Goal: Transaction & Acquisition: Book appointment/travel/reservation

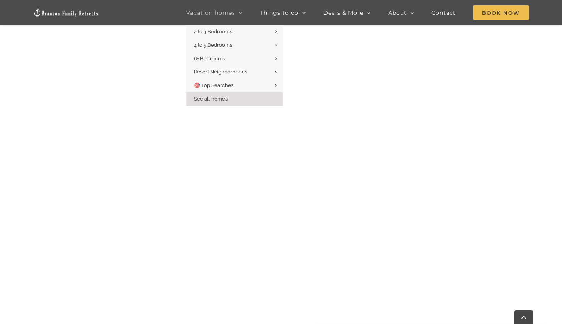
click at [194, 12] on span "Vacation homes" at bounding box center [210, 12] width 49 height 5
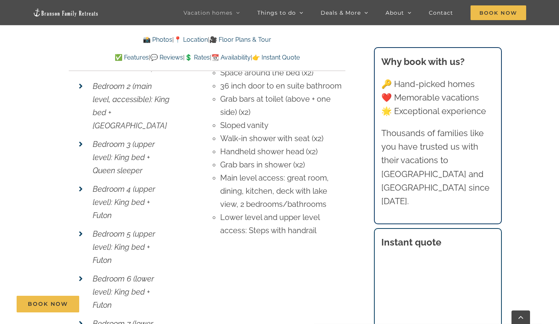
scroll to position [2819, 0]
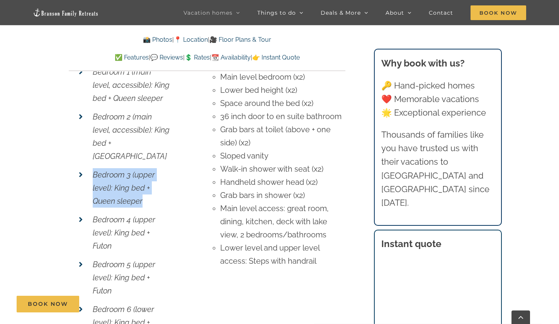
drag, startPoint x: 92, startPoint y: 112, endPoint x: 138, endPoint y: 132, distance: 49.5
click at [142, 165] on li "Bedroom 3 (upper level): King bed + Queen sleeper" at bounding box center [121, 187] width 95 height 45
copy em "Bedroom 3 (upper level): King bed + Queen sleeper"
click at [93, 215] on em "Bedroom 4 (upper level): King bed + Futon" at bounding box center [124, 233] width 63 height 36
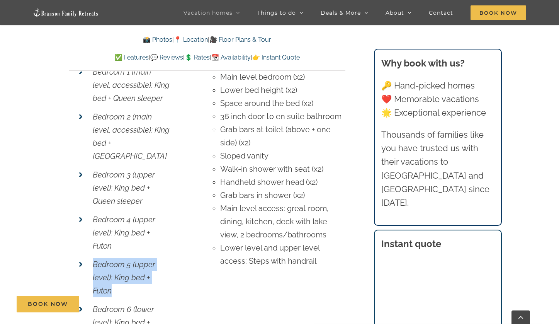
drag, startPoint x: 92, startPoint y: 204, endPoint x: 116, endPoint y: 213, distance: 26.2
click at [113, 255] on li "Bedroom 5 (upper level): King bed + Futon" at bounding box center [121, 277] width 95 height 45
copy em "Bedroom 5 (upper level): King bed + Futon"
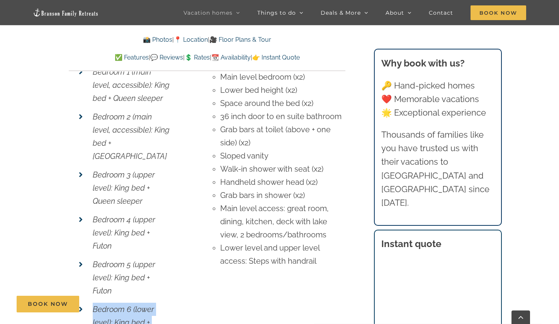
drag, startPoint x: 91, startPoint y: 246, endPoint x: 121, endPoint y: 278, distance: 44.0
click at [121, 300] on li "Bedroom 6 (lower level): King bed + Futon" at bounding box center [121, 322] width 95 height 45
copy em "Bedroom 6 (lower level): King bed + Futon"
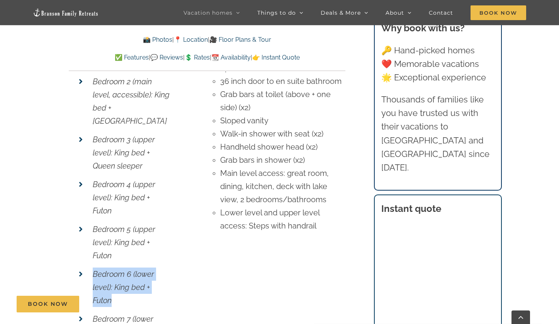
scroll to position [2881, 0]
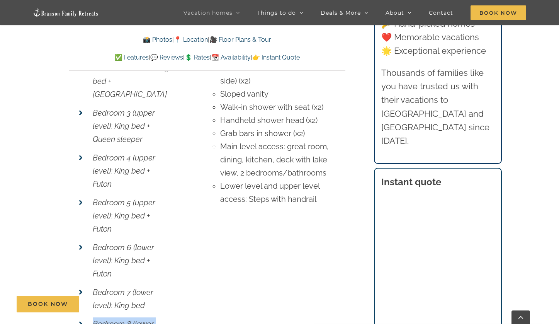
drag, startPoint x: 91, startPoint y: 262, endPoint x: 145, endPoint y: 276, distance: 56.1
click at [145, 314] on li "Bedroom 8 (lower level): King bed" at bounding box center [121, 330] width 95 height 32
copy em "Bedroom 8 (lower level): King bed"
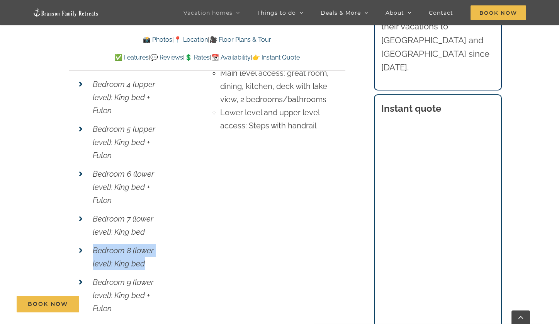
scroll to position [2956, 0]
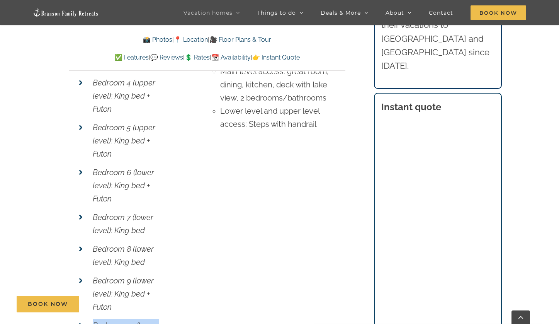
drag, startPoint x: 91, startPoint y: 266, endPoint x: 119, endPoint y: 287, distance: 35.3
copy em "Bedroom 10 (lower level): King bed + Futon"
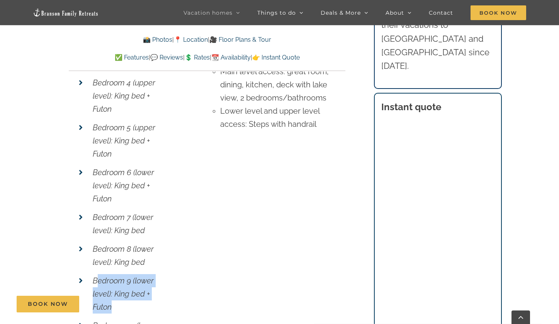
drag, startPoint x: 96, startPoint y: 220, endPoint x: 118, endPoint y: 250, distance: 37.6
click at [118, 274] on p "Bedroom 9 (lower level): King bed + Futon" at bounding box center [131, 293] width 77 height 39
click at [115, 274] on p "Bedroom 9 (lower level): King bed + Futon" at bounding box center [131, 293] width 77 height 39
drag, startPoint x: 117, startPoint y: 247, endPoint x: 95, endPoint y: 213, distance: 40.3
click at [95, 274] on p "Bedroom 9 (lower level): King bed + Futon" at bounding box center [131, 293] width 77 height 39
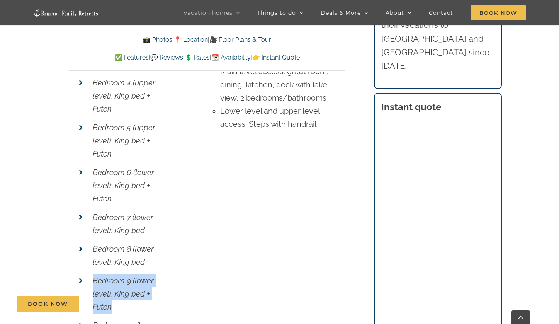
copy em "Bedroom 9 (lower level): King bed + Futon"
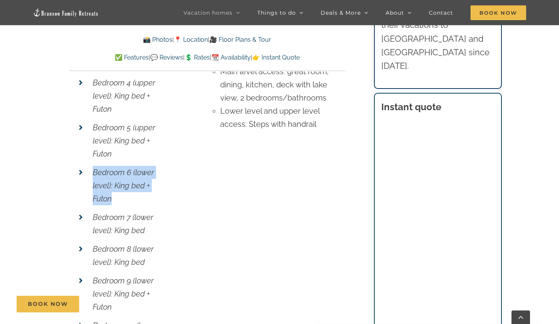
drag, startPoint x: 90, startPoint y: 111, endPoint x: 119, endPoint y: 146, distance: 45.5
click at [119, 163] on li "Bedroom 6 (lower level): King bed + Futon" at bounding box center [121, 185] width 95 height 45
copy em "Bedroom 6 (lower level): King bed + Futon"
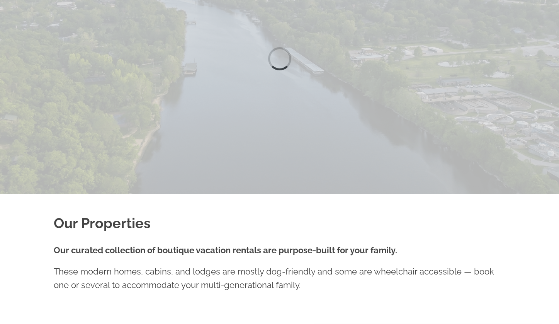
scroll to position [99, 0]
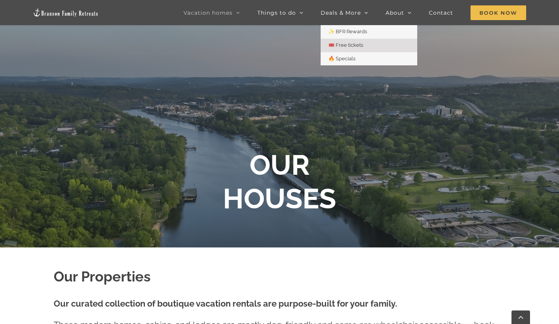
click at [347, 43] on span "🎟️ Free tickets" at bounding box center [345, 45] width 35 height 6
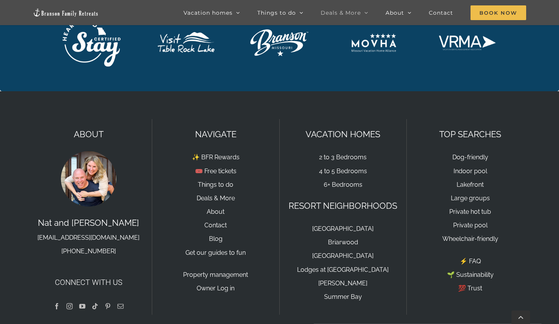
scroll to position [1832, 0]
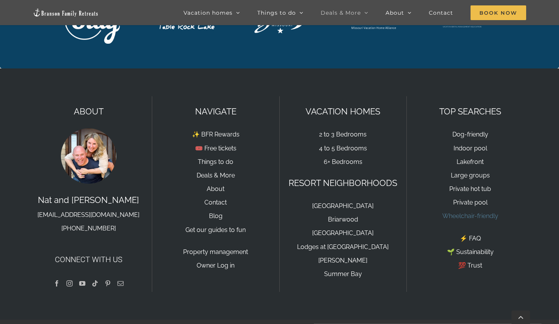
click at [463, 212] on link "Wheelchair-friendly" at bounding box center [470, 215] width 56 height 7
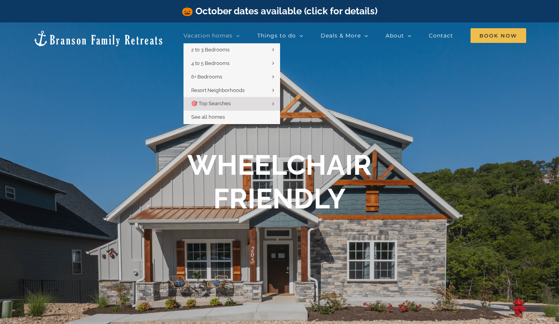
click at [208, 36] on span "Vacation homes" at bounding box center [207, 35] width 49 height 5
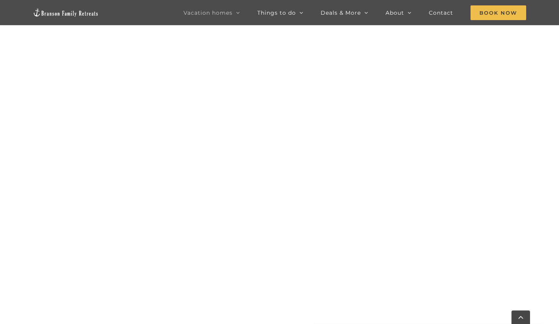
scroll to position [620, 0]
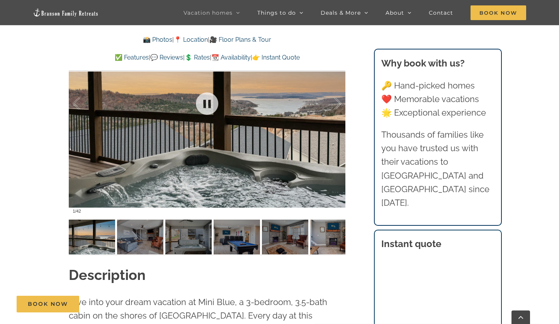
scroll to position [509, 0]
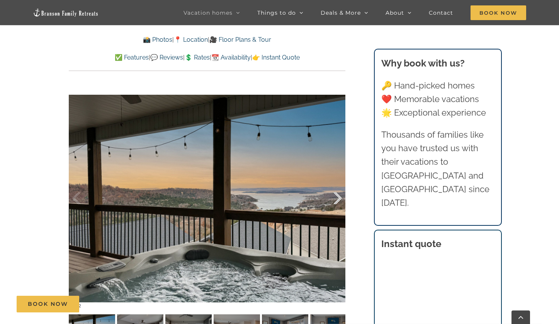
click at [336, 199] on div at bounding box center [330, 198] width 24 height 48
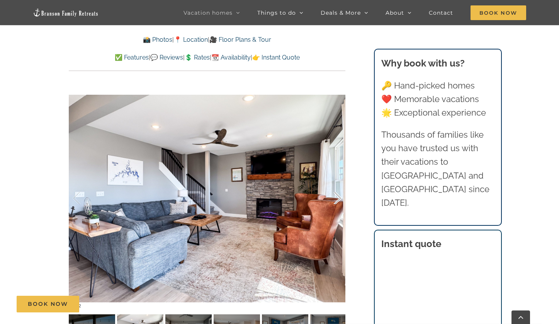
click at [336, 199] on div at bounding box center [330, 198] width 24 height 48
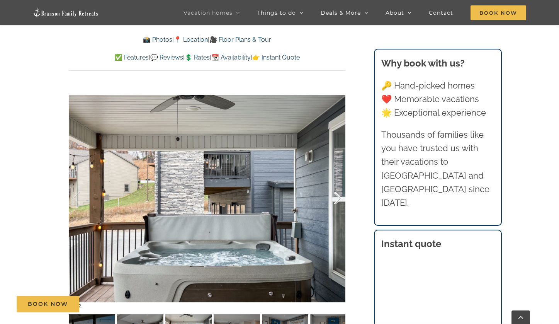
click at [336, 199] on div at bounding box center [330, 198] width 24 height 48
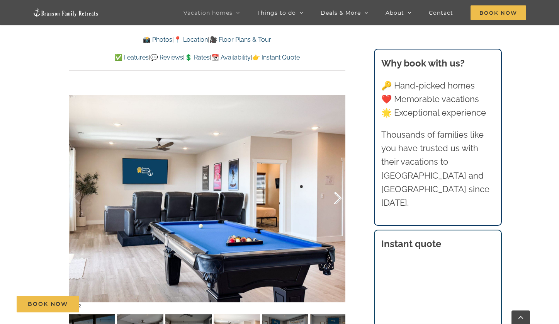
click at [336, 199] on div at bounding box center [330, 198] width 24 height 48
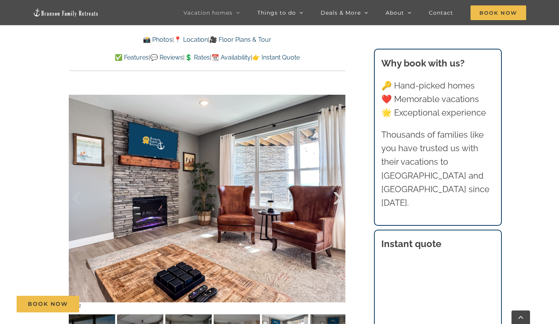
click at [336, 199] on div at bounding box center [330, 198] width 24 height 48
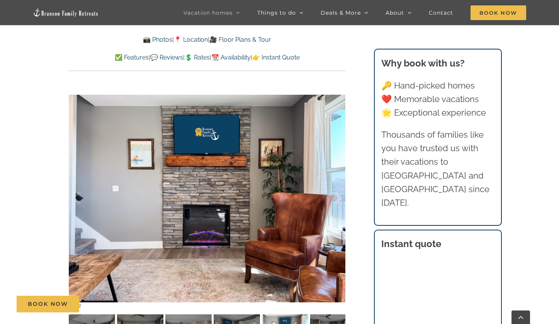
click at [336, 199] on div at bounding box center [330, 198] width 24 height 48
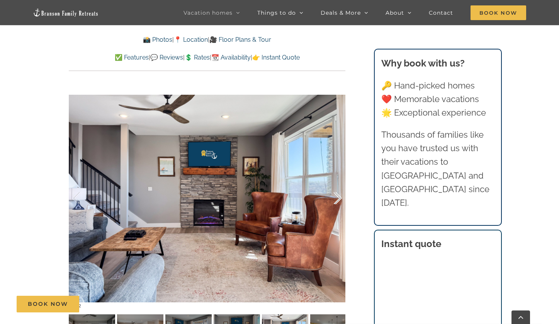
click at [336, 199] on div at bounding box center [330, 198] width 24 height 48
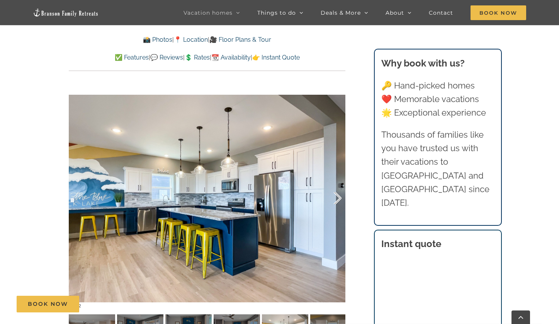
click at [336, 199] on div at bounding box center [330, 198] width 24 height 48
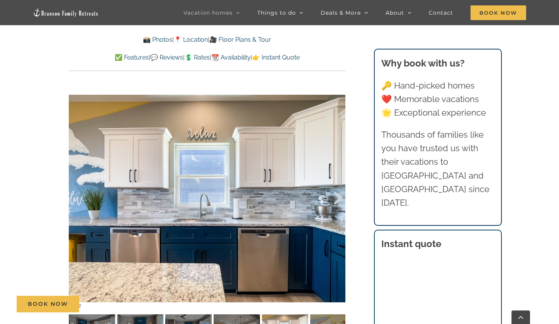
click at [336, 199] on div at bounding box center [330, 198] width 24 height 48
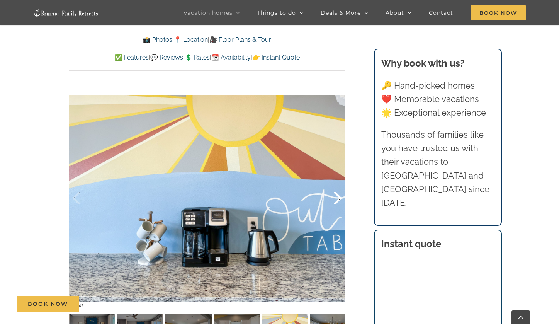
click at [336, 199] on div at bounding box center [330, 198] width 24 height 48
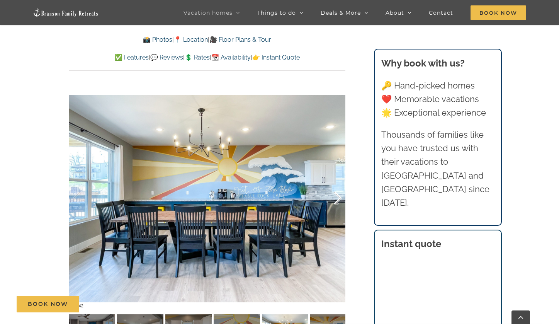
click at [336, 199] on div at bounding box center [330, 198] width 24 height 48
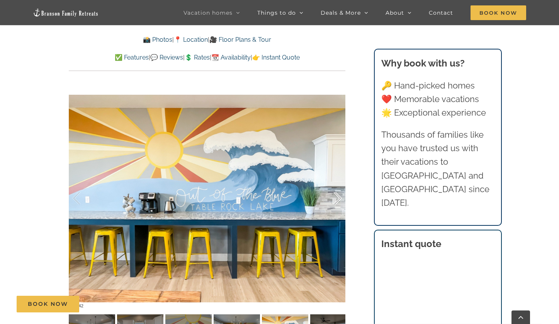
click at [336, 199] on div at bounding box center [330, 198] width 24 height 48
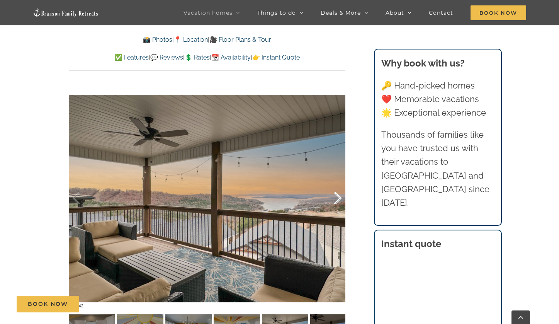
click at [336, 199] on div at bounding box center [330, 198] width 24 height 48
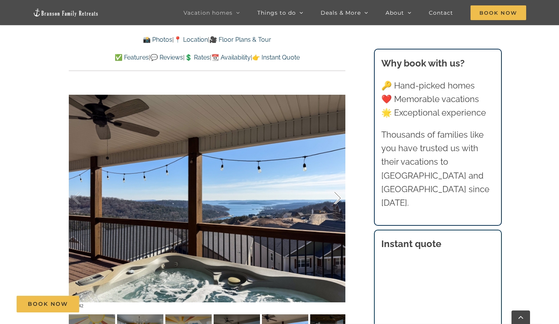
click at [336, 199] on div at bounding box center [330, 198] width 24 height 48
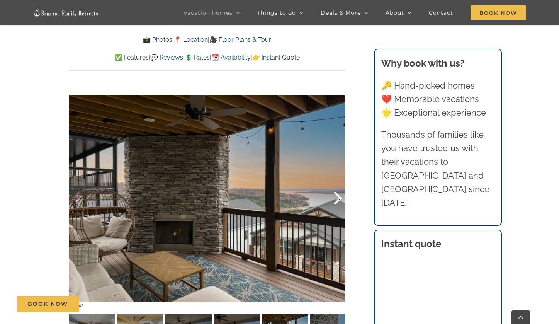
click at [336, 199] on div at bounding box center [330, 198] width 24 height 48
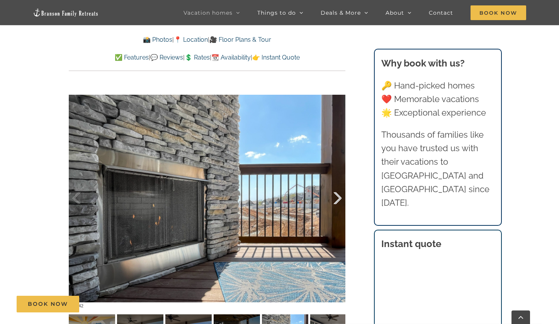
click at [336, 199] on div at bounding box center [330, 198] width 24 height 48
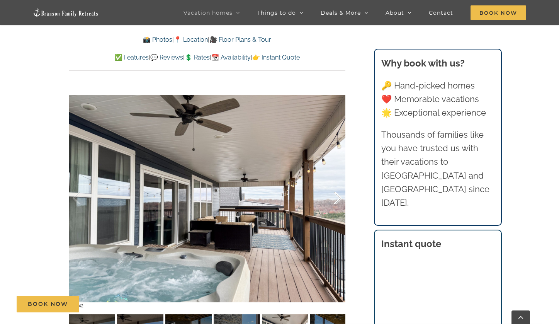
click at [336, 199] on div at bounding box center [330, 198] width 24 height 48
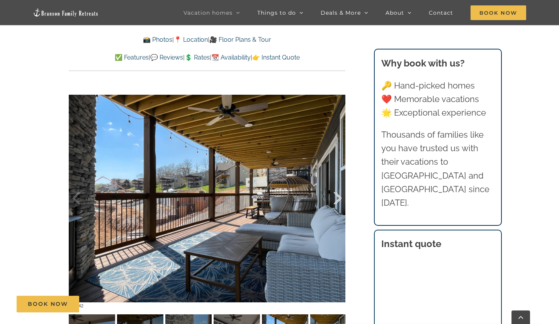
click at [336, 199] on div at bounding box center [330, 198] width 24 height 48
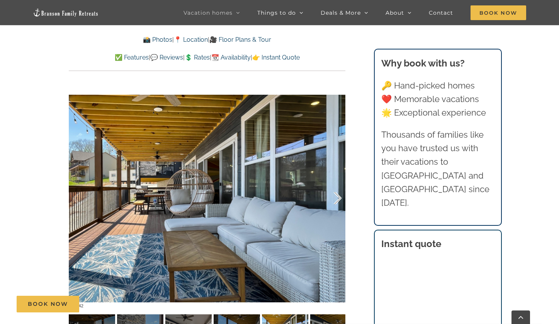
click at [336, 199] on div at bounding box center [330, 198] width 24 height 48
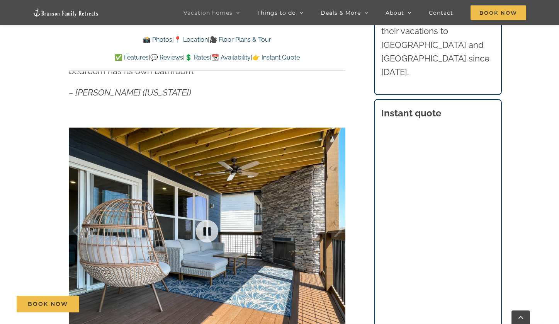
scroll to position [543, 0]
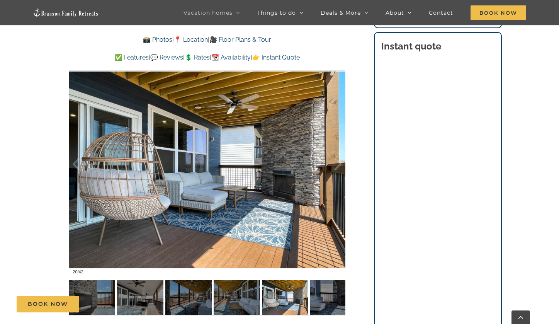
click at [354, 166] on div "Mini Blue A family friendly Branson rental where you and your guests (up to 10 …" at bounding box center [207, 87] width 307 height 476
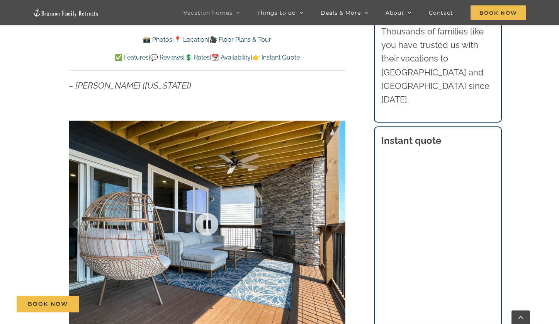
scroll to position [628, 0]
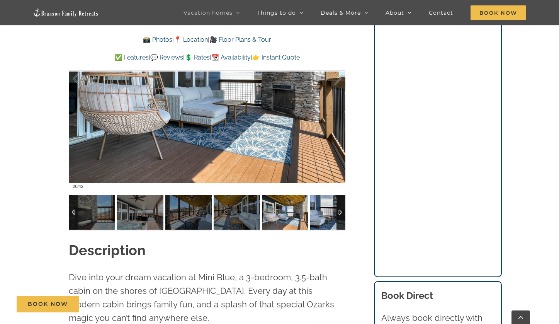
click at [339, 214] on div at bounding box center [340, 212] width 9 height 35
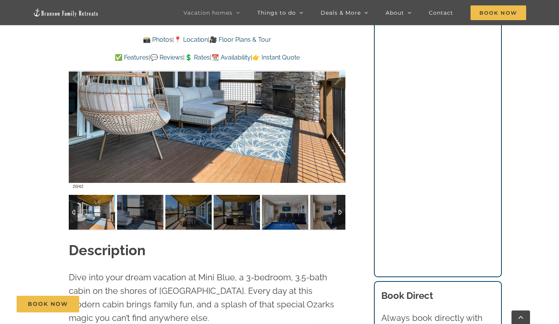
click at [341, 214] on div at bounding box center [340, 212] width 9 height 35
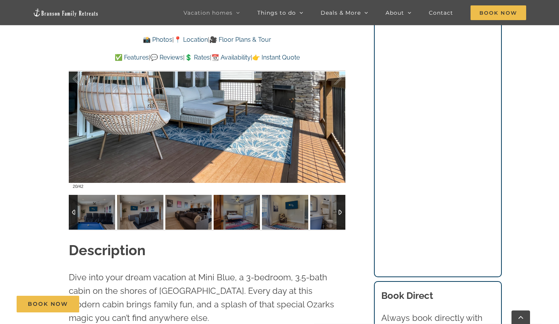
click at [341, 214] on div at bounding box center [340, 212] width 9 height 35
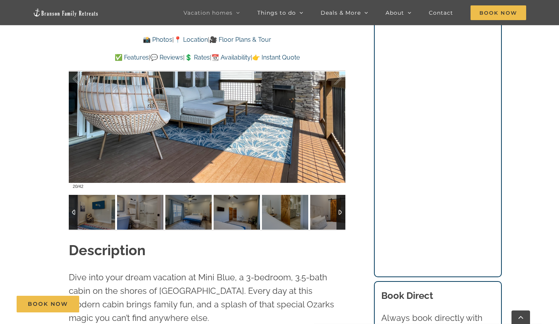
click at [341, 214] on div at bounding box center [340, 212] width 9 height 35
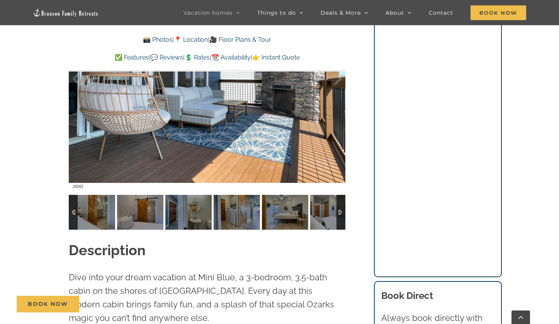
click at [340, 223] on div at bounding box center [340, 212] width 9 height 35
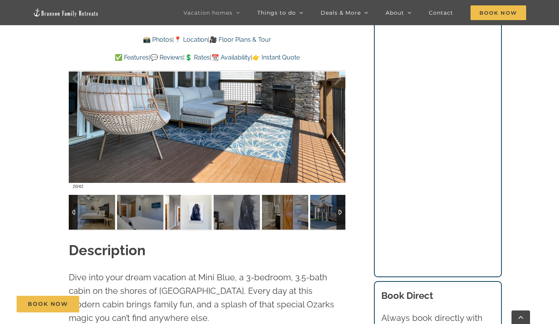
click at [196, 215] on img at bounding box center [188, 212] width 46 height 35
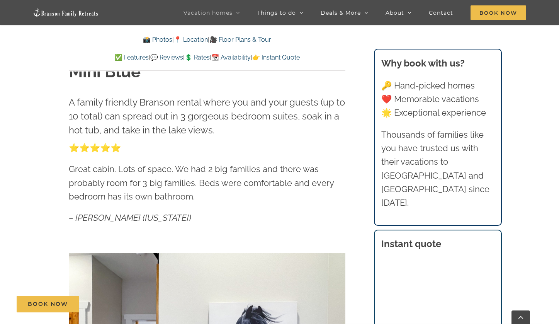
scroll to position [496, 0]
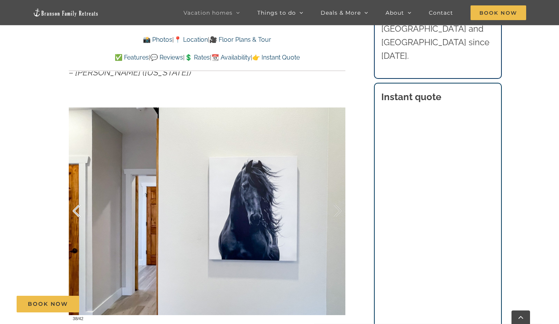
click at [84, 214] on div at bounding box center [85, 211] width 24 height 48
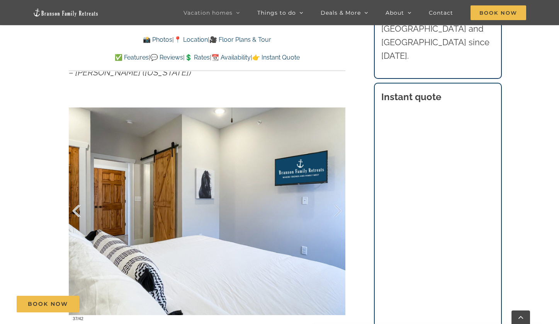
click at [77, 215] on div at bounding box center [85, 211] width 24 height 48
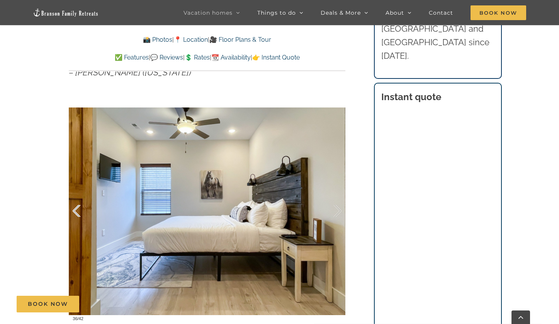
click at [75, 212] on div at bounding box center [85, 211] width 24 height 48
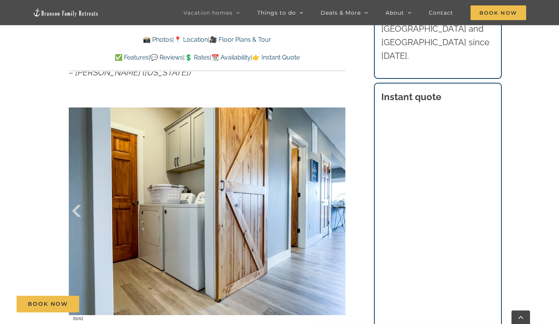
click at [76, 212] on div at bounding box center [85, 211] width 24 height 48
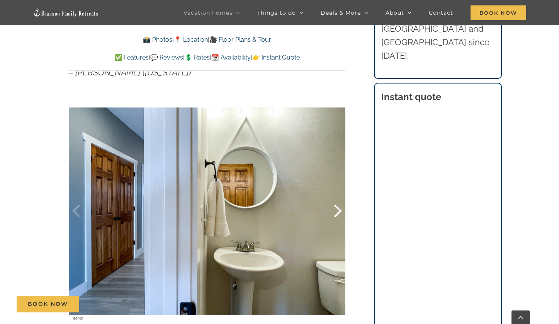
click at [333, 210] on div at bounding box center [330, 211] width 24 height 48
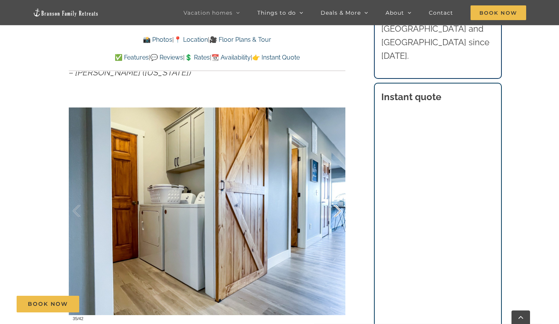
click at [333, 210] on div at bounding box center [330, 211] width 24 height 48
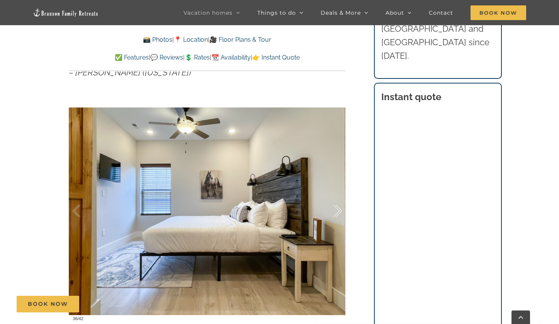
click at [336, 209] on div at bounding box center [330, 211] width 24 height 48
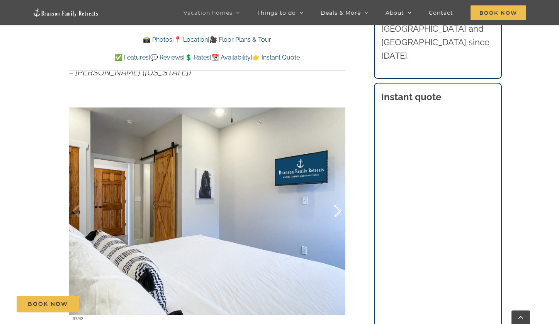
click at [336, 210] on div at bounding box center [330, 211] width 24 height 48
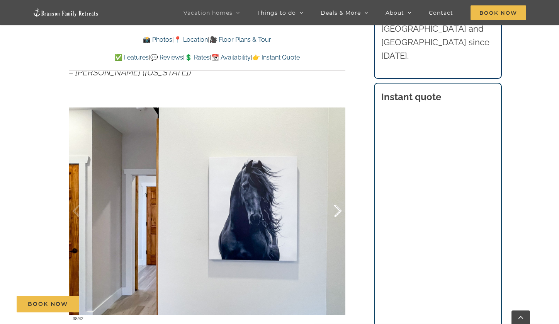
click at [336, 210] on div at bounding box center [330, 211] width 24 height 48
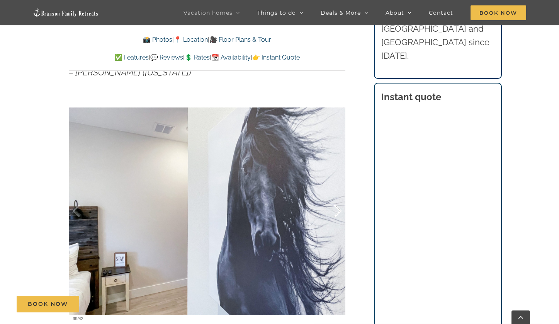
click at [336, 210] on div at bounding box center [330, 211] width 24 height 48
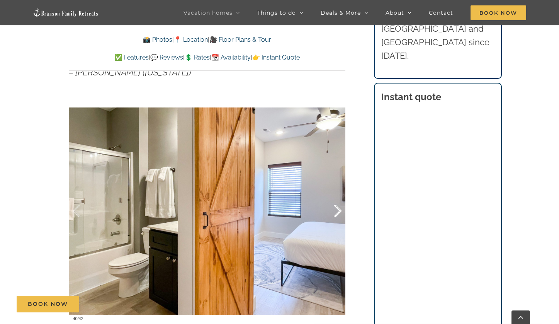
click at [336, 210] on div at bounding box center [330, 211] width 24 height 48
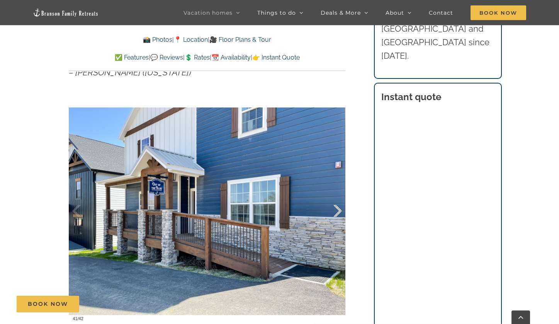
click at [336, 210] on div at bounding box center [330, 211] width 24 height 48
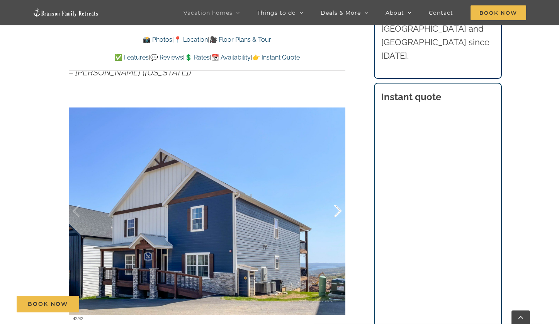
click at [336, 210] on div at bounding box center [330, 211] width 24 height 48
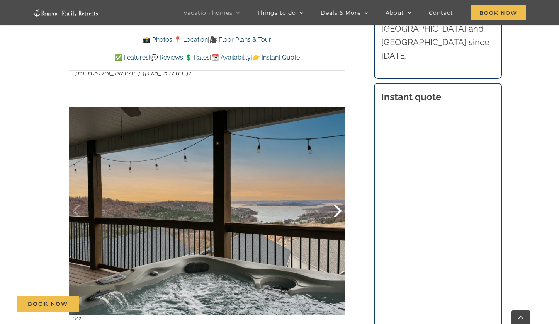
click at [336, 210] on div at bounding box center [330, 211] width 24 height 48
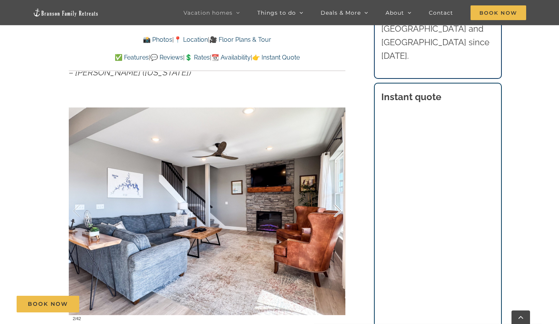
click at [337, 210] on div at bounding box center [330, 211] width 24 height 48
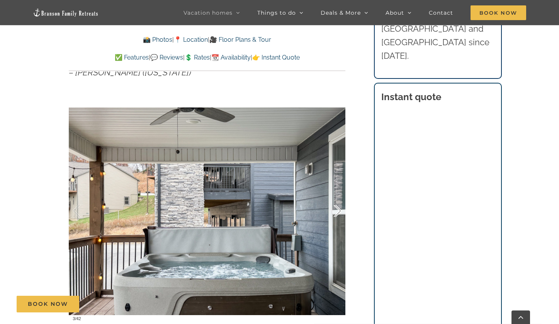
click at [337, 210] on div at bounding box center [330, 211] width 24 height 48
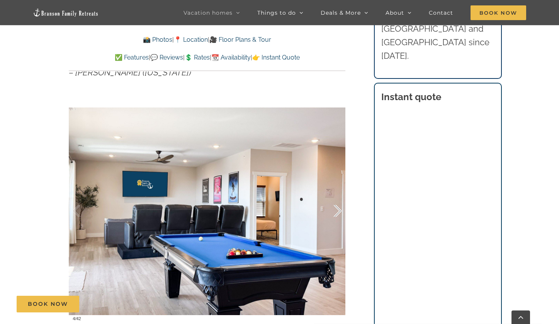
click at [337, 210] on div at bounding box center [330, 211] width 24 height 48
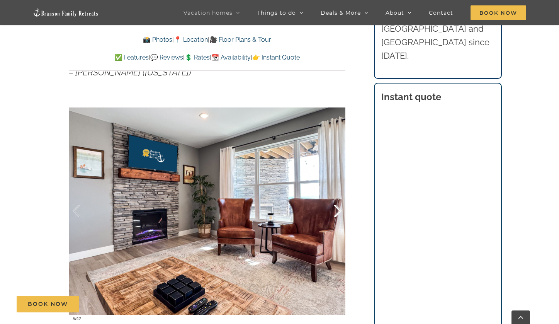
click at [337, 210] on div at bounding box center [330, 211] width 24 height 48
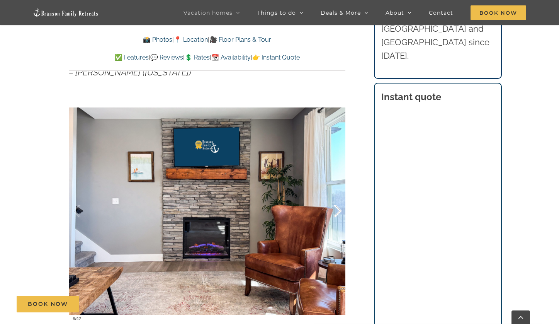
click at [337, 210] on div at bounding box center [330, 211] width 24 height 48
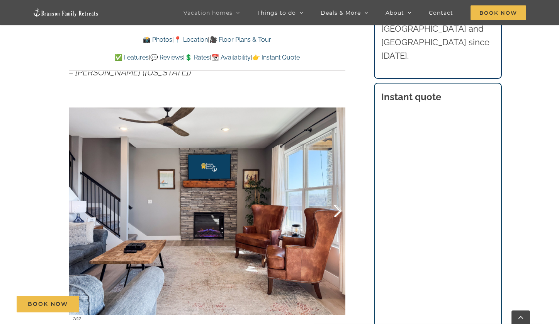
click at [337, 210] on div at bounding box center [330, 211] width 24 height 48
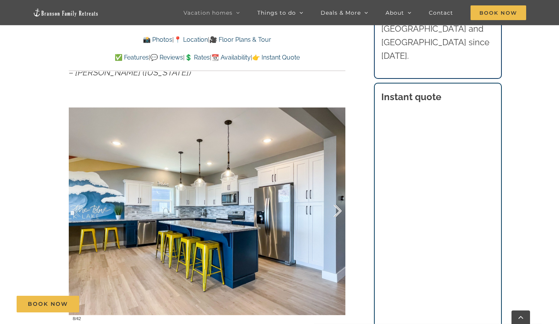
click at [337, 210] on div at bounding box center [330, 211] width 24 height 48
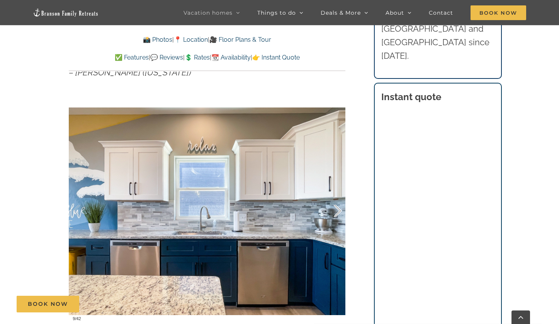
click at [337, 210] on div at bounding box center [330, 211] width 24 height 48
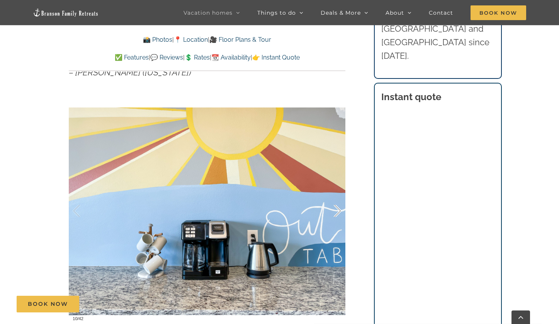
click at [337, 210] on div at bounding box center [330, 211] width 24 height 48
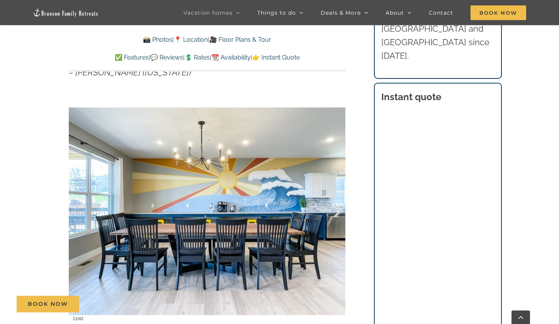
click at [337, 210] on div at bounding box center [330, 211] width 24 height 48
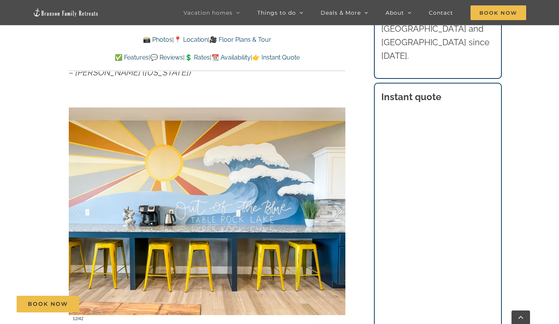
click at [337, 210] on div at bounding box center [330, 211] width 24 height 48
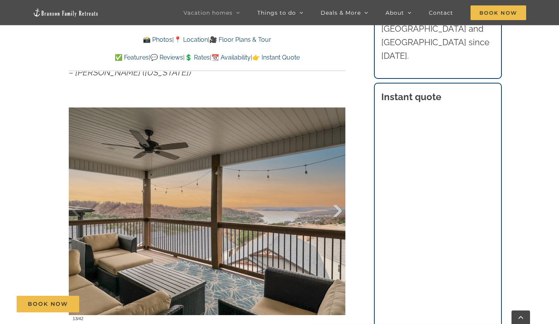
click at [337, 210] on div at bounding box center [330, 211] width 24 height 48
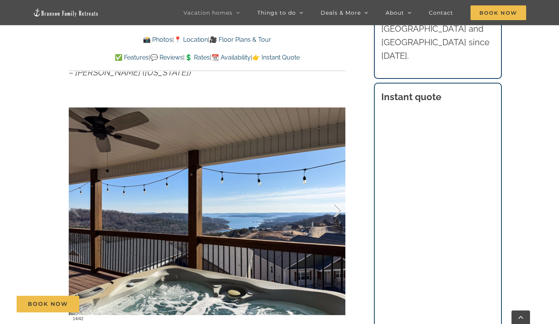
click at [337, 210] on div at bounding box center [330, 211] width 24 height 48
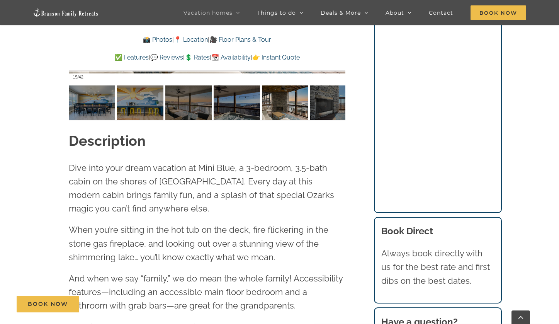
scroll to position [736, 0]
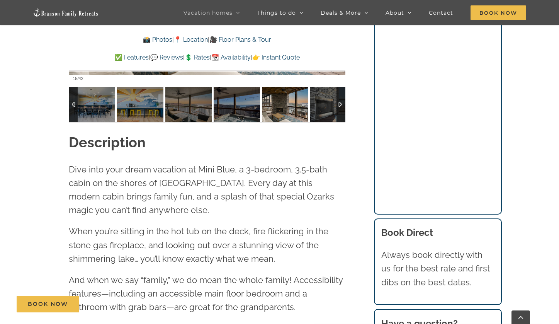
click at [344, 110] on div at bounding box center [340, 104] width 9 height 35
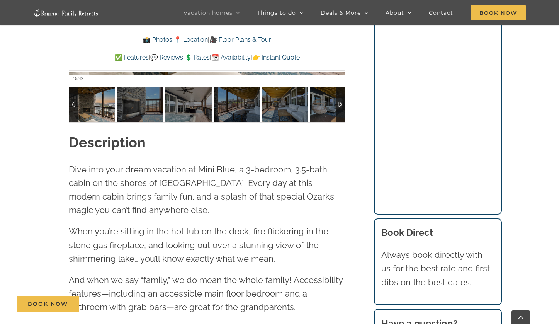
click at [344, 110] on div at bounding box center [340, 104] width 9 height 35
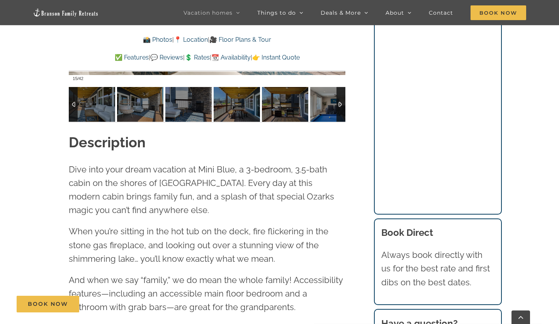
click at [344, 110] on div at bounding box center [340, 104] width 9 height 35
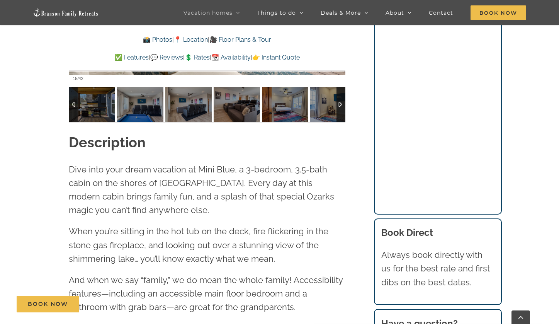
click at [343, 110] on div at bounding box center [340, 104] width 9 height 35
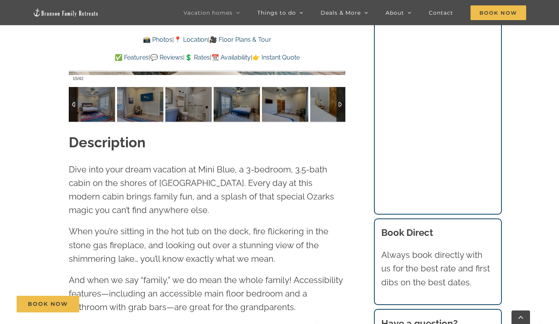
click at [343, 110] on div at bounding box center [340, 104] width 9 height 35
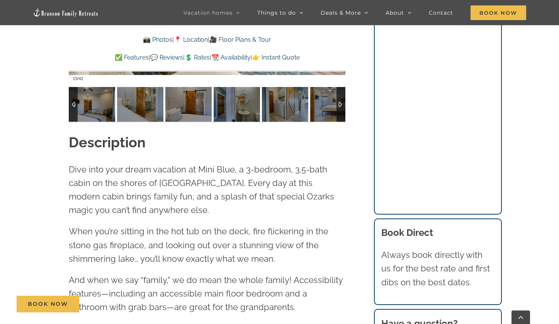
click at [71, 106] on div at bounding box center [73, 104] width 9 height 35
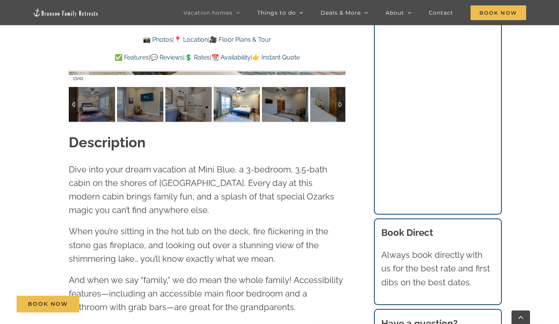
click at [243, 109] on img at bounding box center [237, 104] width 46 height 35
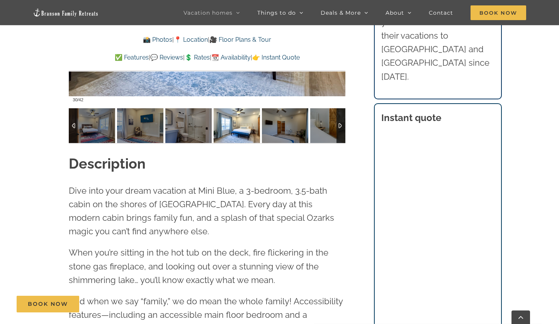
scroll to position [562, 0]
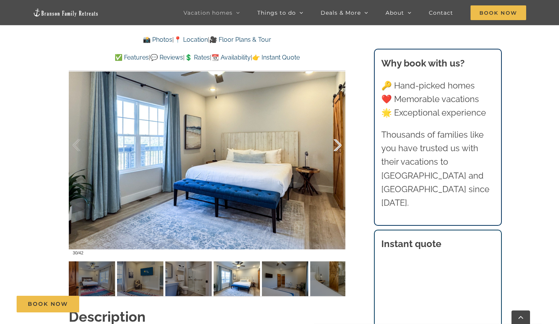
click at [338, 146] on div at bounding box center [330, 145] width 24 height 48
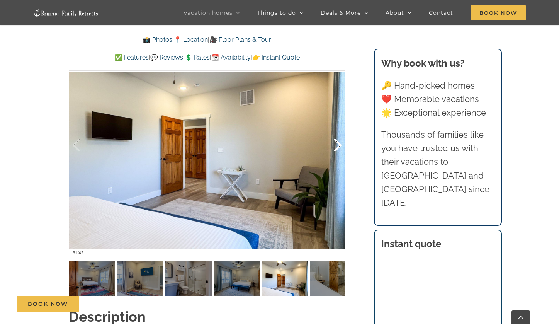
click at [338, 146] on div at bounding box center [330, 145] width 24 height 48
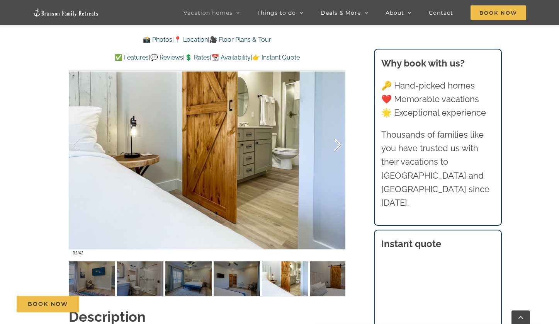
click at [338, 146] on div at bounding box center [330, 145] width 24 height 48
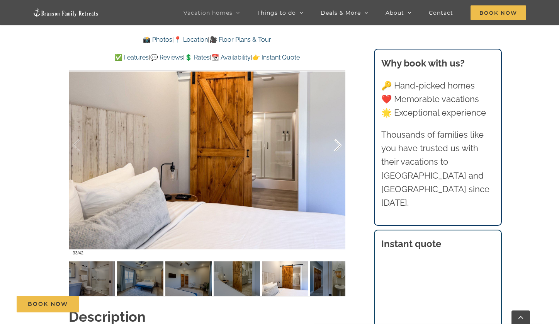
click at [338, 146] on div at bounding box center [330, 145] width 24 height 48
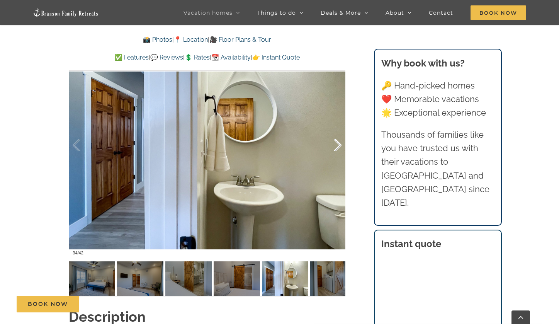
click at [338, 146] on div at bounding box center [330, 145] width 24 height 48
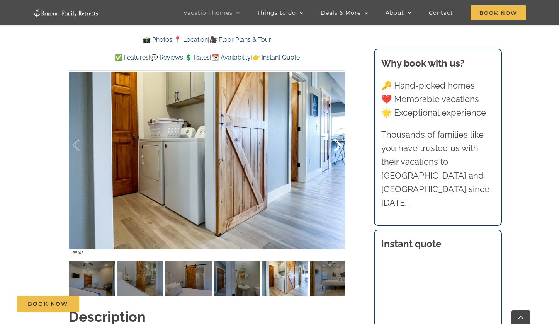
click at [338, 146] on div at bounding box center [330, 145] width 24 height 48
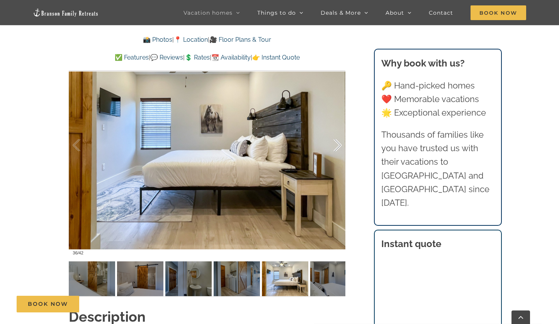
click at [338, 146] on div at bounding box center [330, 145] width 24 height 48
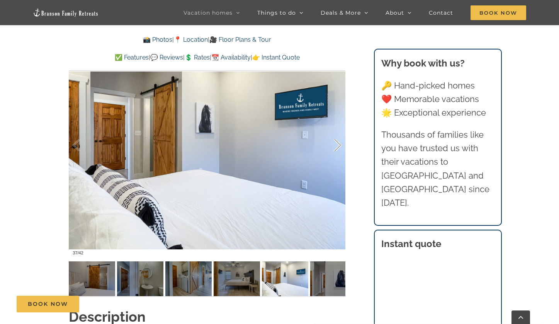
click at [338, 146] on div at bounding box center [330, 145] width 24 height 48
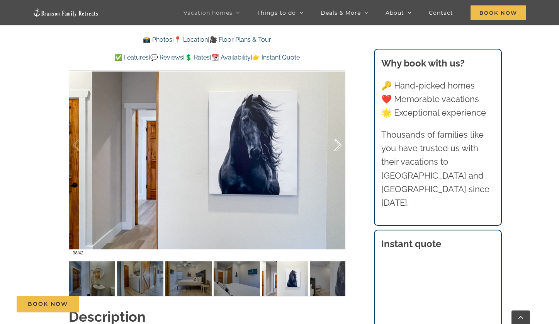
click at [338, 146] on div at bounding box center [330, 145] width 24 height 48
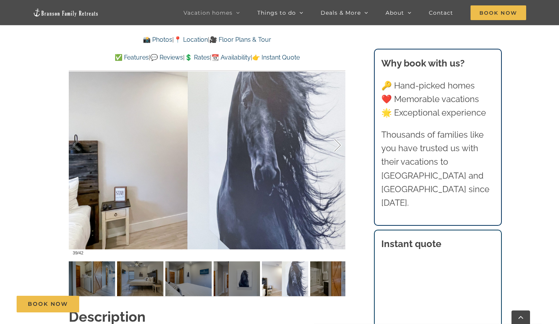
click at [338, 146] on div at bounding box center [330, 145] width 24 height 48
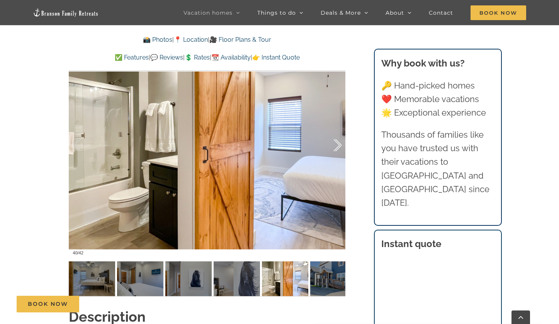
click at [338, 146] on div at bounding box center [330, 145] width 24 height 48
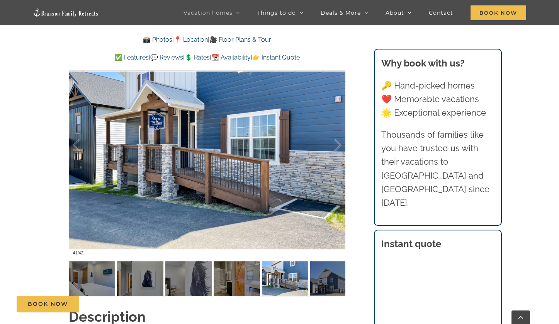
click at [71, 141] on div at bounding box center [207, 145] width 277 height 227
click at [75, 144] on div at bounding box center [85, 145] width 24 height 48
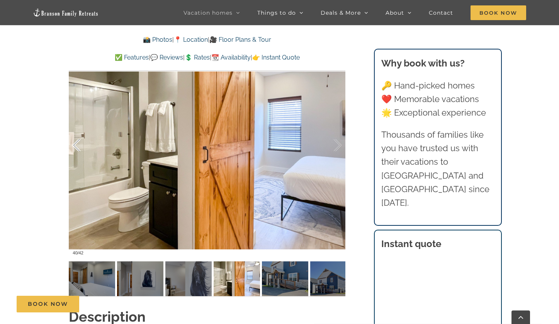
click at [75, 144] on div at bounding box center [85, 145] width 24 height 48
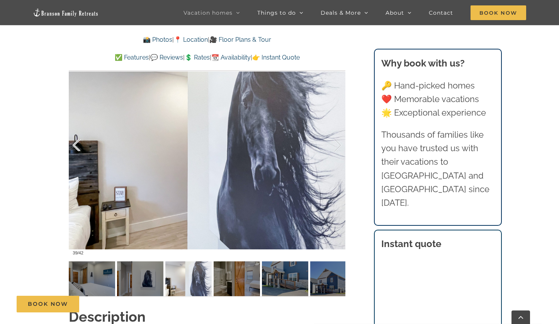
click at [75, 144] on div at bounding box center [85, 145] width 24 height 48
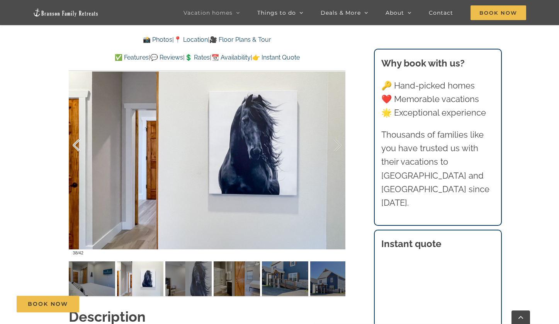
click at [75, 144] on div at bounding box center [85, 145] width 24 height 48
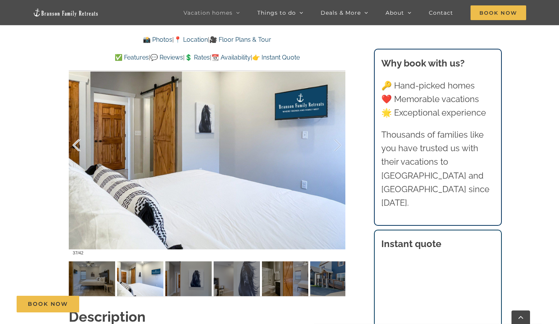
click at [75, 144] on div at bounding box center [85, 145] width 24 height 48
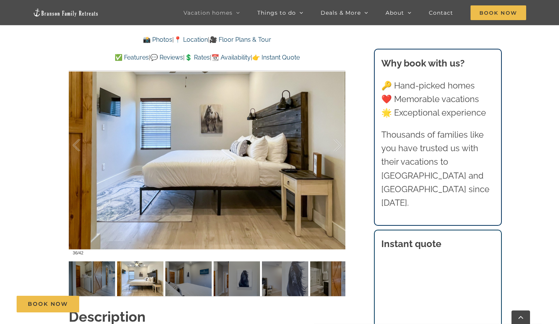
click at [349, 142] on div "Mini Blue A family friendly Branson rental where you and your guests (up to 10 …" at bounding box center [207, 68] width 307 height 476
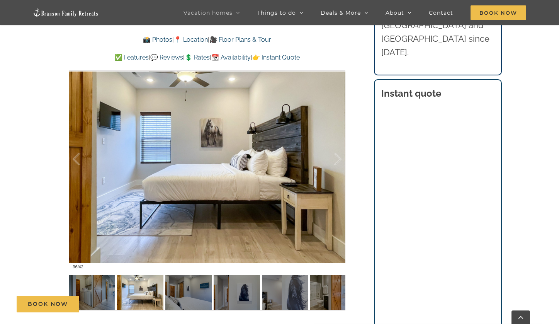
scroll to position [633, 0]
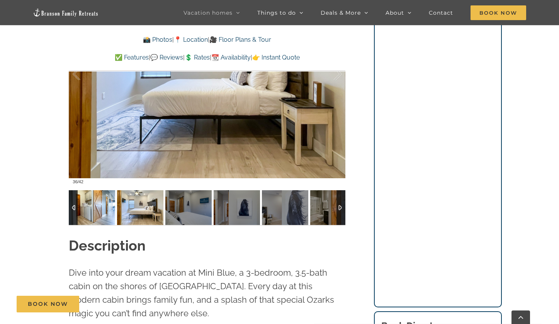
click at [86, 208] on img at bounding box center [92, 207] width 46 height 35
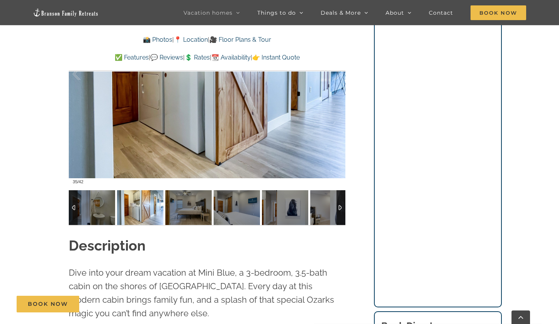
click at [70, 210] on div at bounding box center [73, 207] width 9 height 35
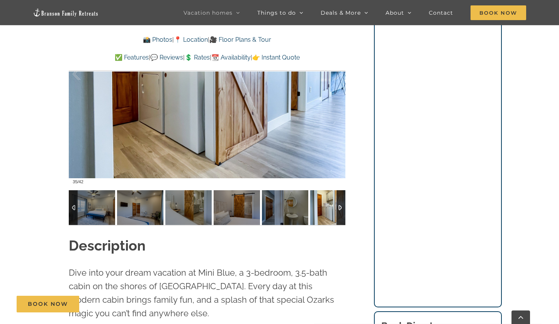
click at [70, 210] on div at bounding box center [73, 207] width 9 height 35
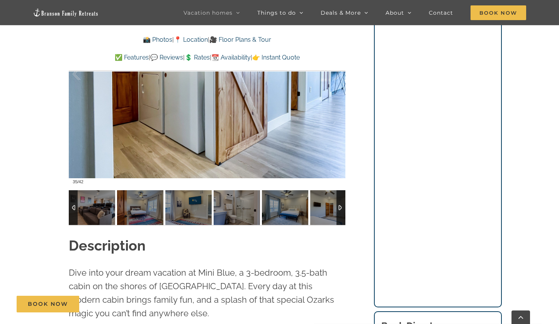
click at [70, 210] on div at bounding box center [73, 207] width 9 height 35
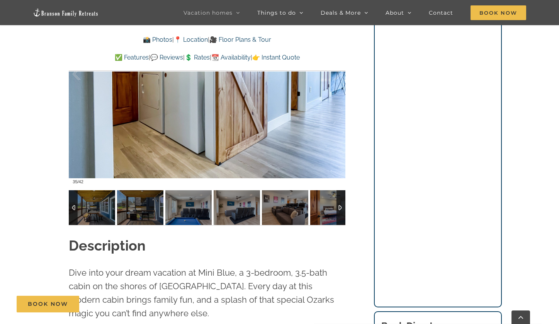
click at [70, 210] on div at bounding box center [73, 207] width 9 height 35
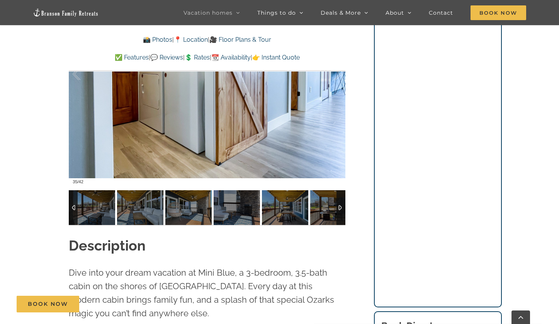
click at [70, 210] on div at bounding box center [73, 207] width 9 height 35
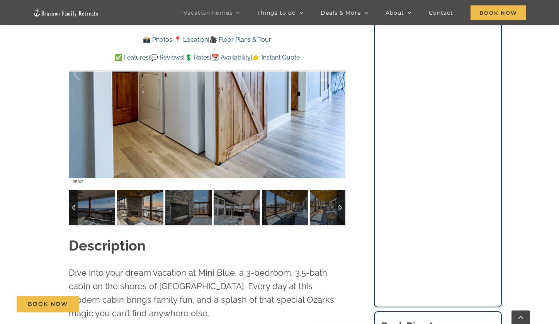
click at [134, 202] on img at bounding box center [140, 207] width 46 height 35
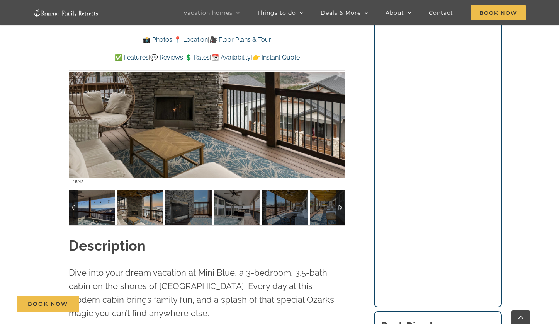
click at [115, 207] on img at bounding box center [92, 207] width 46 height 35
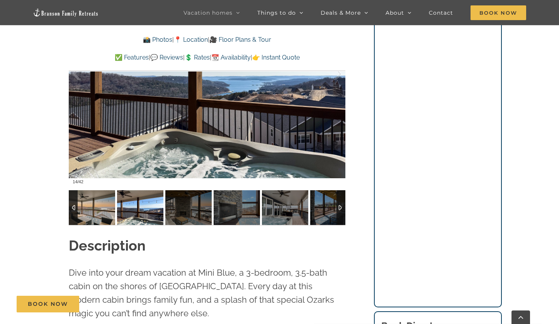
click at [110, 207] on img at bounding box center [92, 207] width 46 height 35
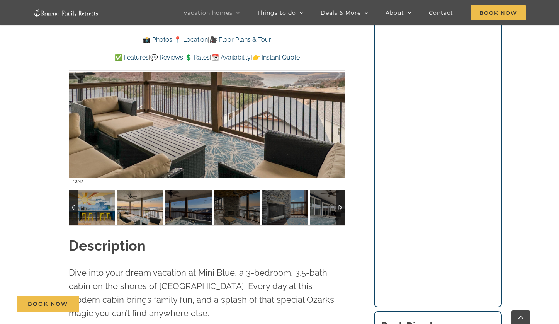
click at [74, 214] on div at bounding box center [73, 207] width 9 height 35
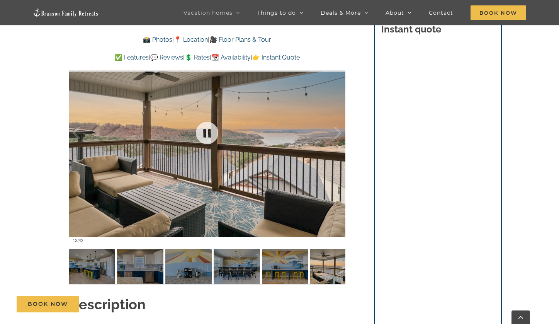
scroll to position [602, 0]
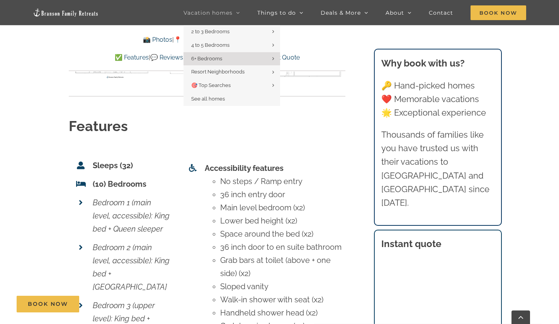
click at [214, 13] on span "Vacation homes" at bounding box center [207, 12] width 49 height 5
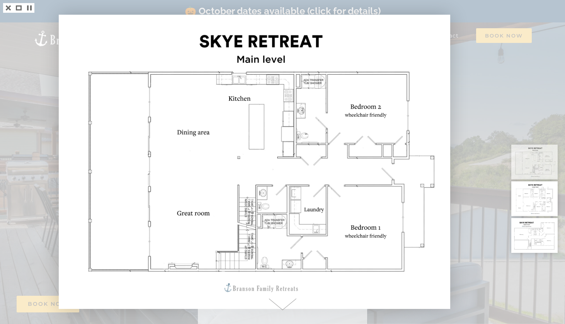
click at [292, 301] on span at bounding box center [283, 304] width 170 height 39
click at [282, 303] on span at bounding box center [283, 304] width 170 height 39
click at [484, 49] on div at bounding box center [282, 162] width 565 height 324
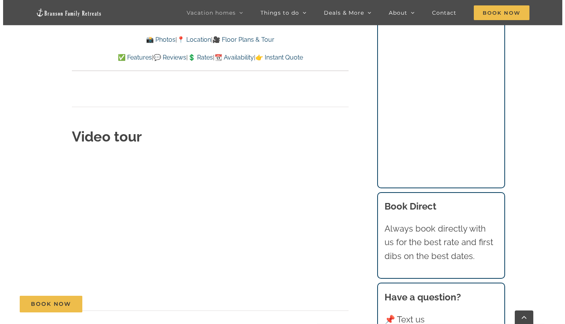
scroll to position [2708, 0]
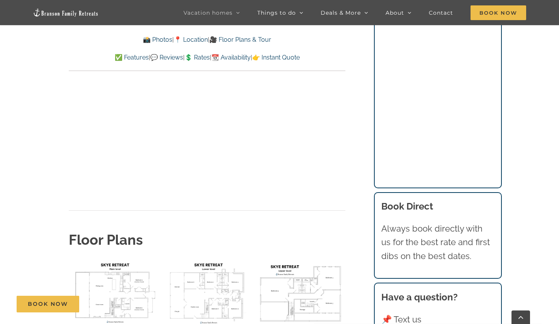
click at [294, 259] on img "floor plan Skye upper level" at bounding box center [301, 292] width 90 height 67
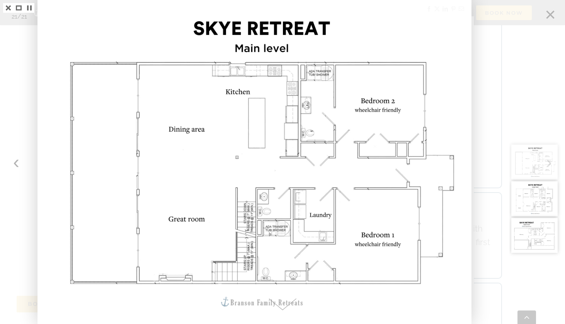
click at [283, 302] on span at bounding box center [283, 304] width 170 height 39
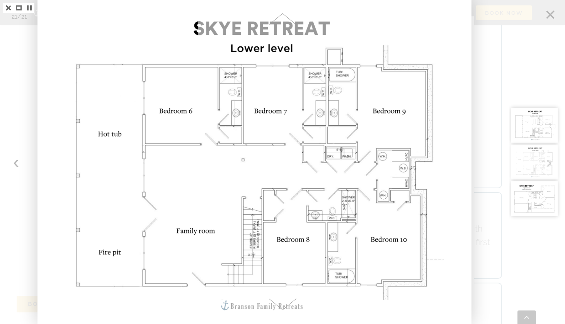
click at [289, 25] on span at bounding box center [283, 19] width 170 height 39
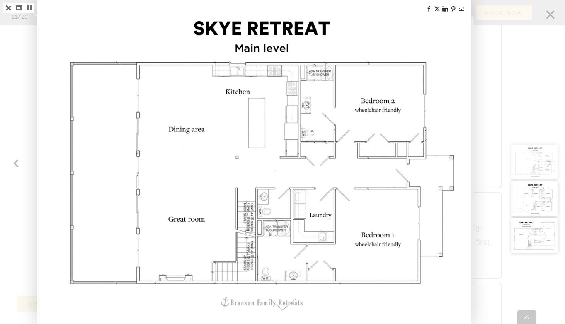
click at [287, 24] on img at bounding box center [254, 162] width 431 height 324
click at [275, 15] on img at bounding box center [254, 162] width 431 height 324
click at [273, 13] on img at bounding box center [254, 162] width 431 height 324
click at [275, 10] on img at bounding box center [254, 162] width 431 height 324
click at [277, 8] on img at bounding box center [254, 162] width 431 height 324
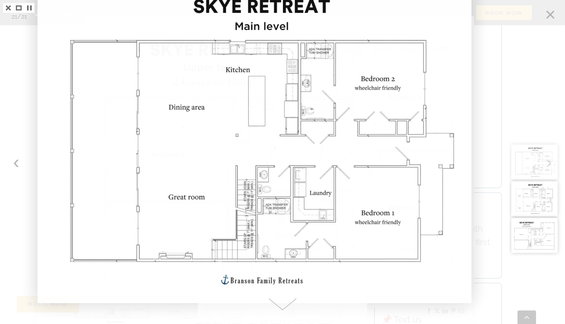
click at [274, 15] on img at bounding box center [254, 140] width 431 height 324
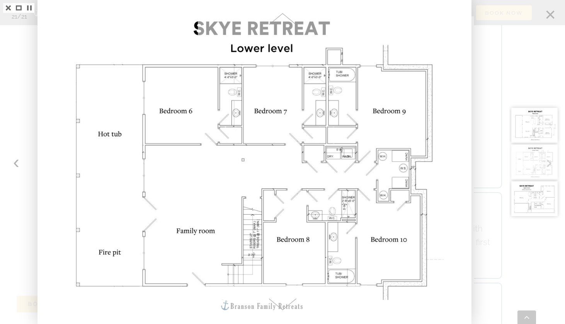
click at [504, 86] on div at bounding box center [282, 162] width 565 height 324
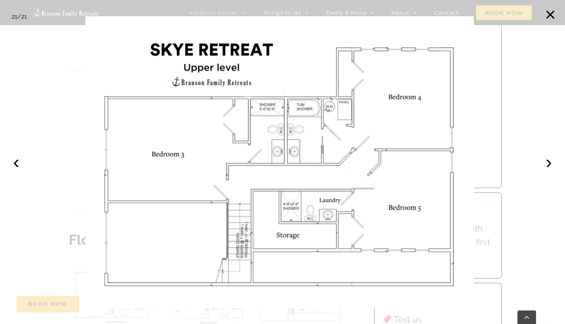
drag, startPoint x: 508, startPoint y: 232, endPoint x: 510, endPoint y: 228, distance: 5.2
click at [508, 232] on div at bounding box center [282, 162] width 565 height 324
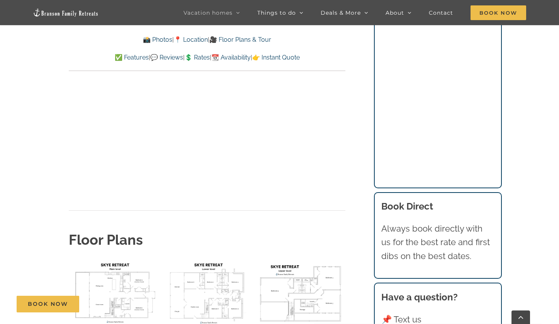
click at [204, 259] on img "floor plan Skye lower level" at bounding box center [207, 292] width 90 height 67
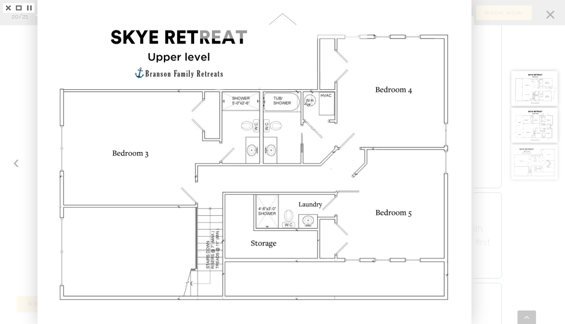
click at [288, 21] on span at bounding box center [283, 19] width 170 height 39
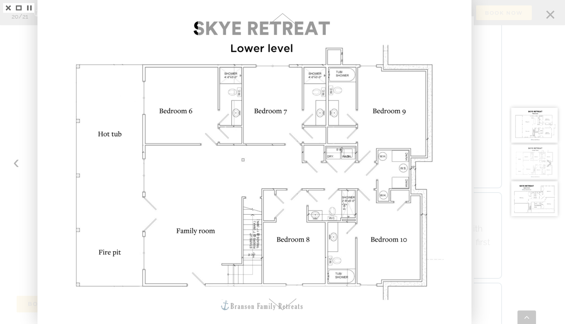
click at [492, 117] on div at bounding box center [282, 162] width 565 height 324
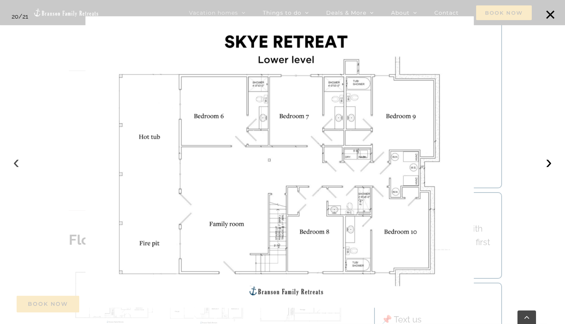
click at [19, 164] on button "‹" at bounding box center [16, 161] width 17 height 17
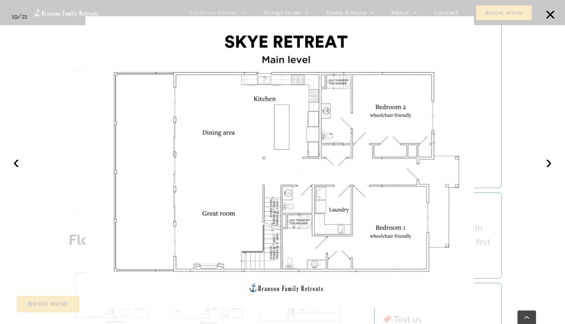
click at [58, 122] on div at bounding box center [282, 162] width 565 height 324
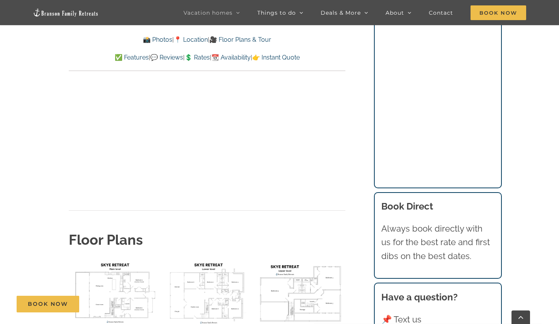
click at [202, 259] on img "floor plan Skye lower level" at bounding box center [207, 292] width 90 height 67
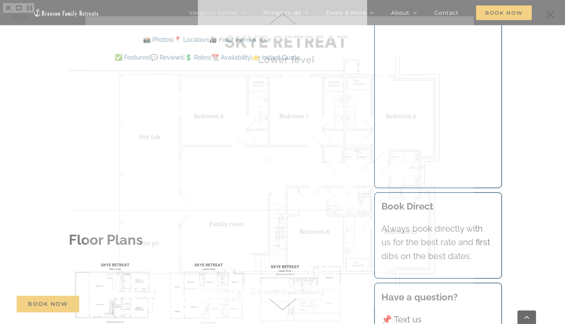
click at [201, 238] on div at bounding box center [282, 162] width 565 height 324
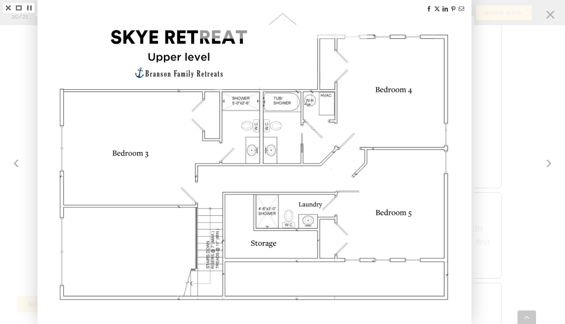
click at [498, 101] on div at bounding box center [282, 162] width 565 height 324
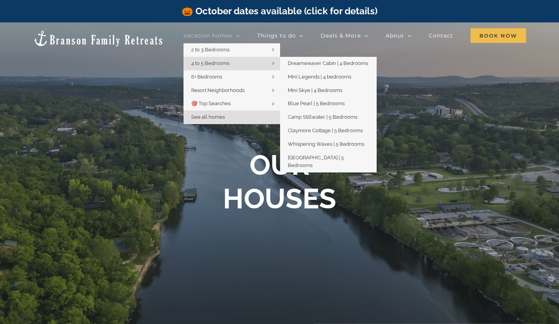
click at [229, 62] on span "4 to 5 Bedrooms" at bounding box center [210, 63] width 38 height 6
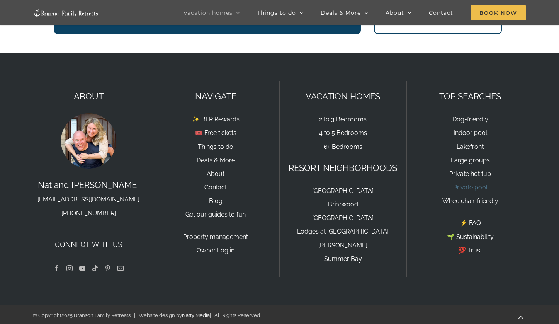
scroll to position [1333, 0]
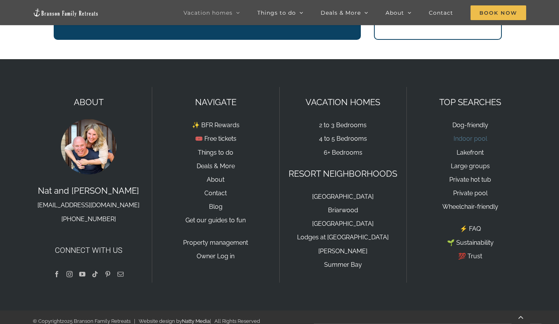
click at [467, 138] on link "Indoor pool" at bounding box center [470, 138] width 34 height 7
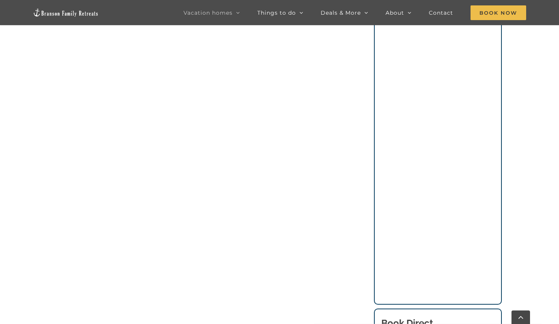
scroll to position [554, 0]
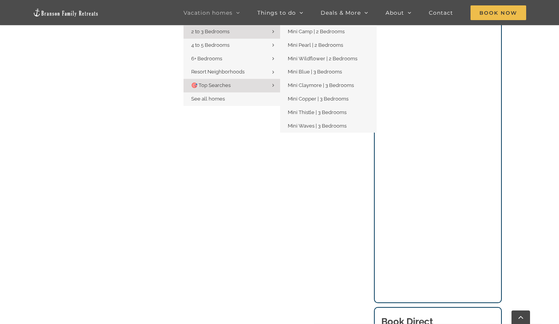
click at [250, 33] on link "2 to 3 Bedrooms" at bounding box center [231, 32] width 97 height 14
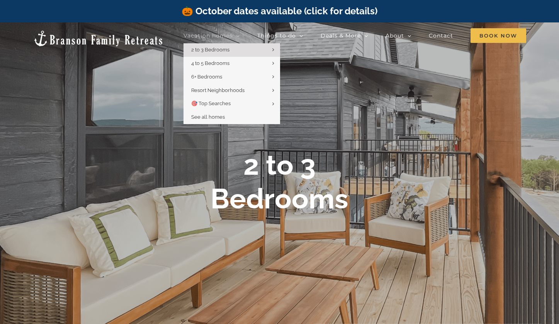
click at [198, 34] on span "Vacation homes" at bounding box center [207, 35] width 49 height 5
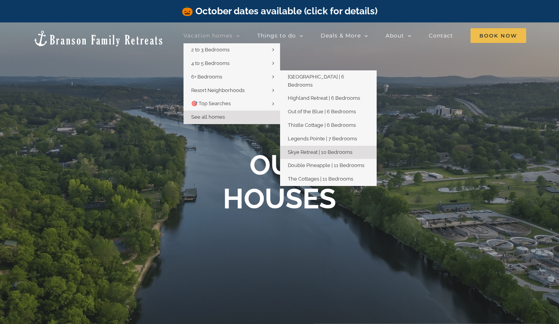
click at [310, 149] on span "Skye Retreat | 10 Bedrooms" at bounding box center [320, 152] width 65 height 6
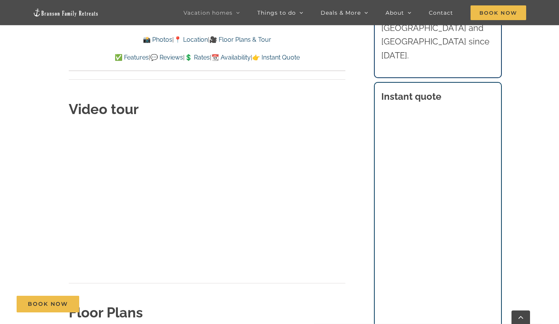
scroll to position [2637, 0]
click at [279, 300] on div "Book Now" at bounding box center [285, 303] width 537 height 17
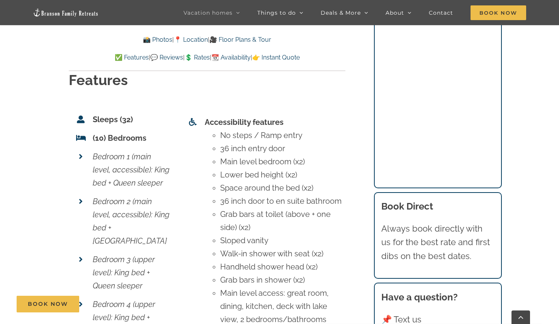
scroll to position [3007, 0]
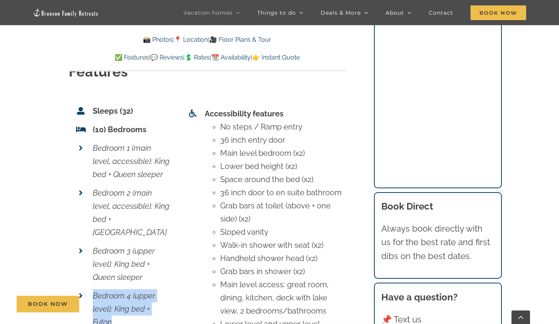
drag, startPoint x: 94, startPoint y: 235, endPoint x: 135, endPoint y: 269, distance: 53.5
click at [135, 286] on li "Bedroom 4 (upper level): King bed + Futon" at bounding box center [121, 308] width 95 height 45
copy em "Bedroom 4 (upper level): King bed + Futon"
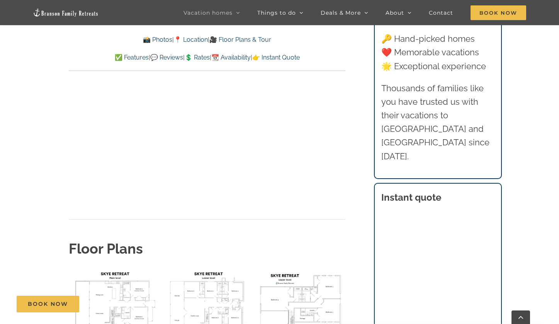
scroll to position [2649, 0]
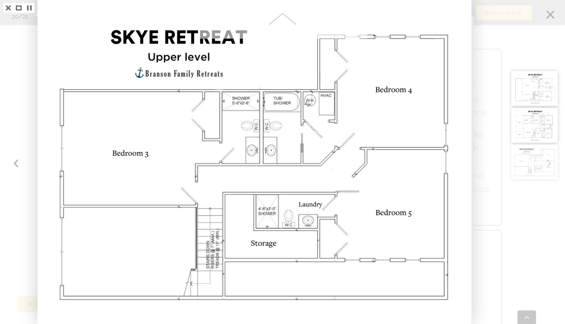
click at [278, 23] on span at bounding box center [283, 19] width 170 height 39
click at [272, 17] on span at bounding box center [283, 19] width 170 height 39
click at [288, 19] on span at bounding box center [283, 19] width 170 height 39
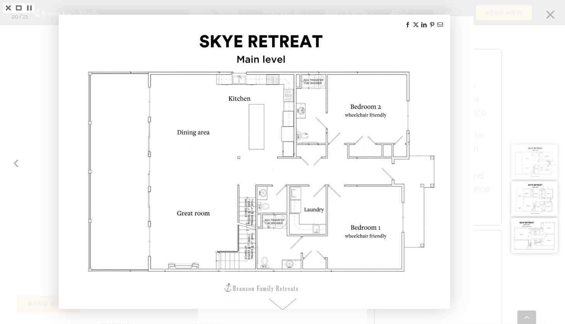
click at [513, 137] on div at bounding box center [537, 162] width 56 height 324
click at [503, 69] on div at bounding box center [282, 162] width 565 height 324
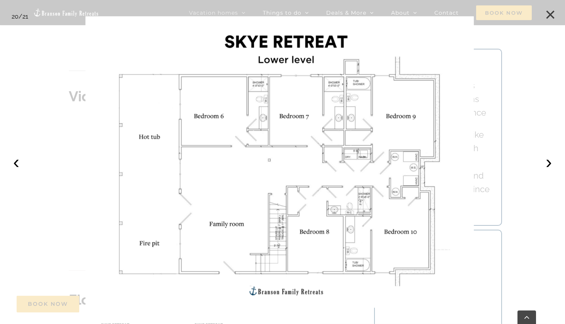
click at [548, 9] on button "×" at bounding box center [550, 14] width 17 height 17
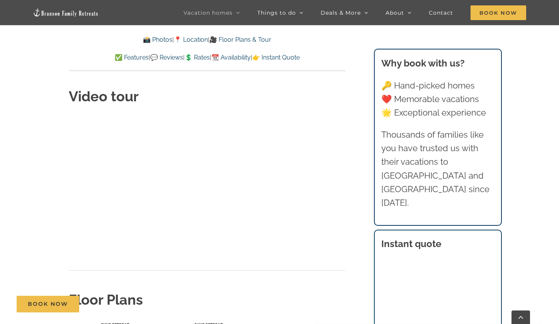
click at [204, 300] on div "Book Now" at bounding box center [285, 303] width 537 height 17
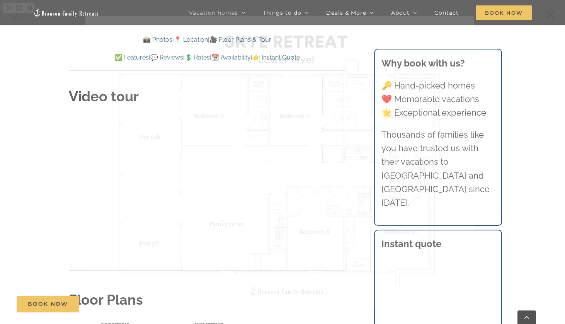
click at [224, 293] on div at bounding box center [282, 162] width 565 height 324
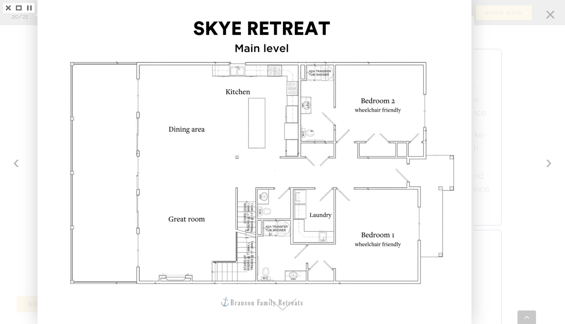
click at [521, 209] on div at bounding box center [532, 196] width 46 height 104
click at [513, 77] on div at bounding box center [537, 162] width 56 height 324
click at [551, 13] on div at bounding box center [537, 162] width 56 height 324
click at [552, 12] on div at bounding box center [537, 162] width 56 height 324
click at [521, 32] on div at bounding box center [537, 162] width 56 height 324
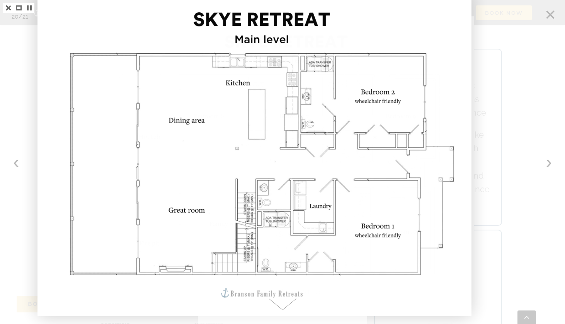
click at [445, 20] on img at bounding box center [254, 153] width 431 height 324
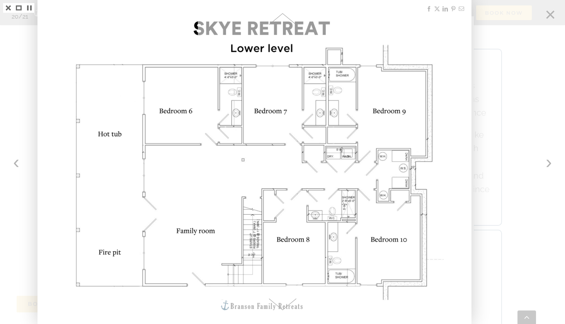
click at [499, 106] on div at bounding box center [282, 162] width 565 height 324
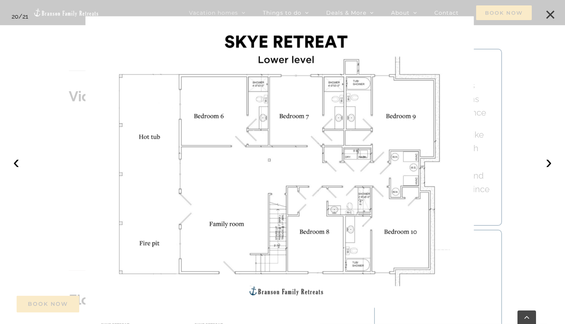
click at [545, 17] on button "×" at bounding box center [550, 14] width 17 height 17
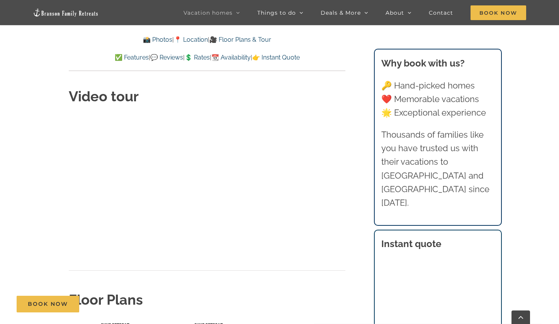
click at [316, 297] on div "Book Now" at bounding box center [285, 303] width 537 height 17
click at [306, 305] on div "Book Now" at bounding box center [285, 303] width 537 height 17
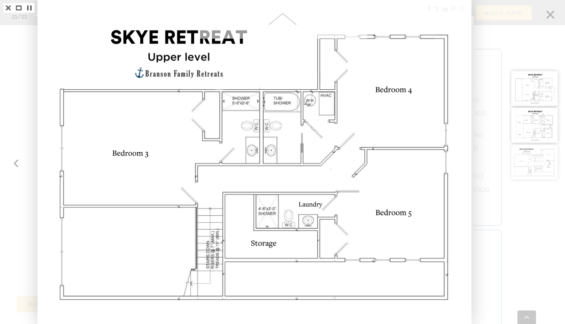
click at [279, 19] on span at bounding box center [283, 19] width 170 height 39
click at [277, 18] on span at bounding box center [283, 19] width 170 height 39
click at [534, 93] on img at bounding box center [534, 88] width 46 height 35
click at [530, 82] on img at bounding box center [534, 88] width 46 height 35
drag, startPoint x: 532, startPoint y: 151, endPoint x: 530, endPoint y: 137, distance: 13.8
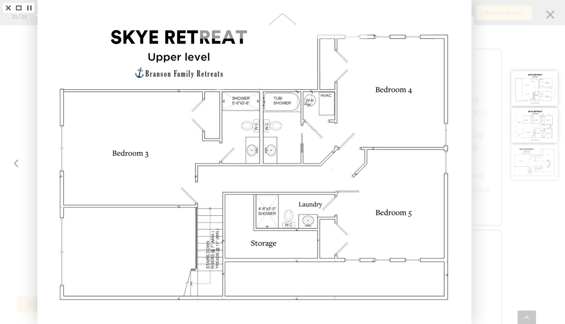
click at [530, 131] on img at bounding box center [534, 125] width 46 height 35
click at [528, 128] on img at bounding box center [534, 125] width 46 height 35
drag, startPoint x: 521, startPoint y: 174, endPoint x: 513, endPoint y: 140, distance: 34.9
click at [499, 53] on div at bounding box center [282, 162] width 565 height 324
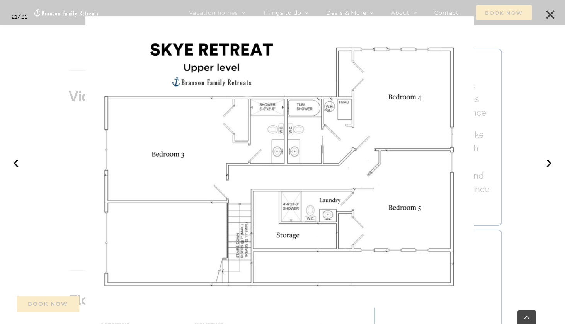
click at [549, 16] on button "×" at bounding box center [550, 14] width 17 height 17
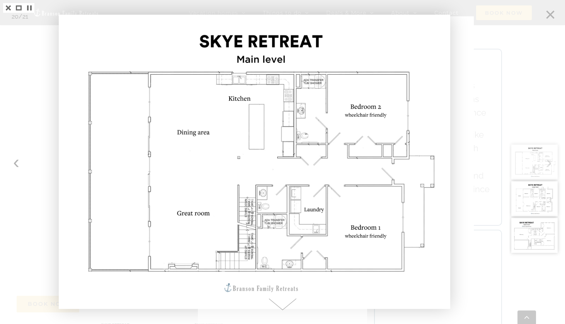
click at [552, 15] on div at bounding box center [537, 162] width 56 height 324
click at [550, 12] on div at bounding box center [537, 162] width 56 height 324
click at [550, 14] on div at bounding box center [537, 162] width 56 height 324
click at [471, 44] on div at bounding box center [282, 162] width 565 height 324
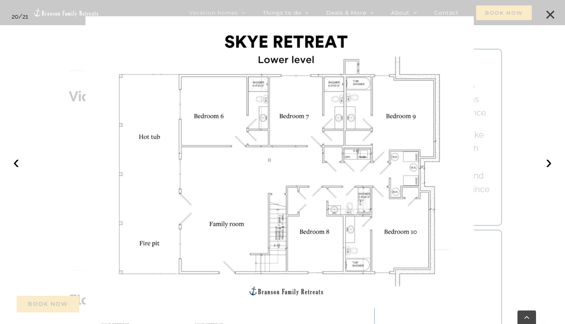
click at [552, 16] on button "×" at bounding box center [550, 14] width 17 height 17
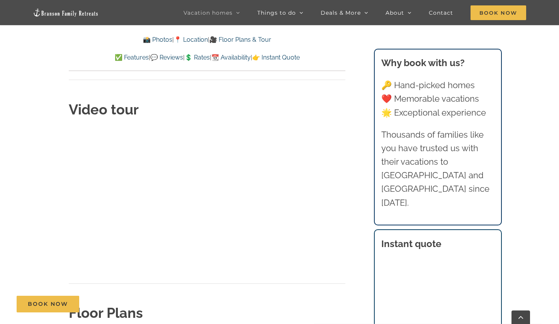
scroll to position [2645, 0]
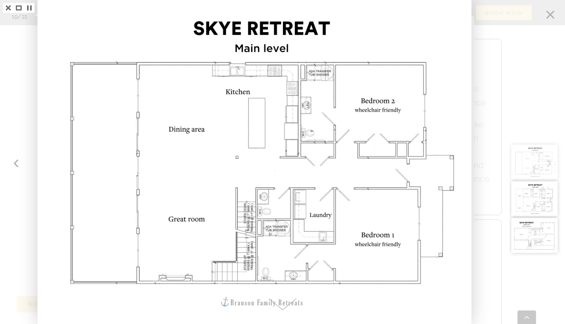
click at [500, 80] on div at bounding box center [282, 162] width 565 height 324
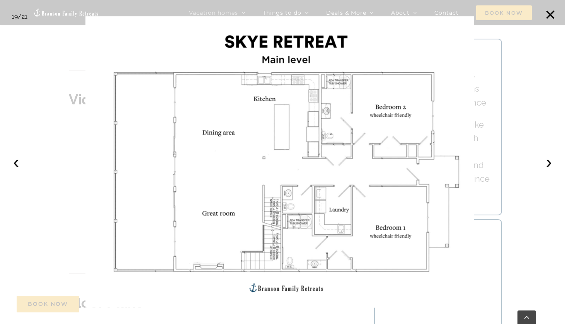
click at [552, 90] on div at bounding box center [282, 162] width 565 height 324
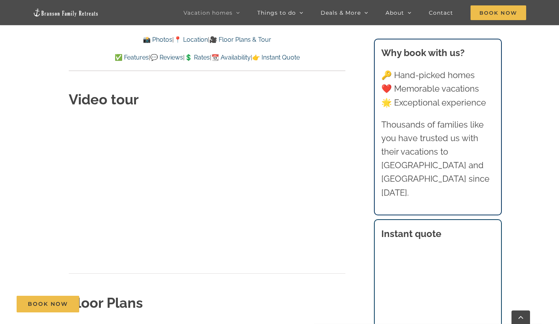
click at [211, 297] on div "Book Now" at bounding box center [285, 303] width 537 height 17
click at [207, 295] on div "Book Now" at bounding box center [285, 303] width 537 height 17
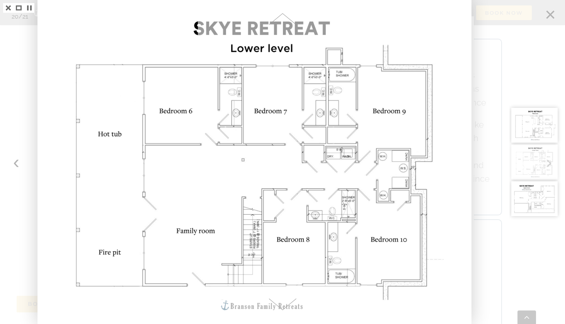
click at [520, 91] on div at bounding box center [537, 162] width 56 height 324
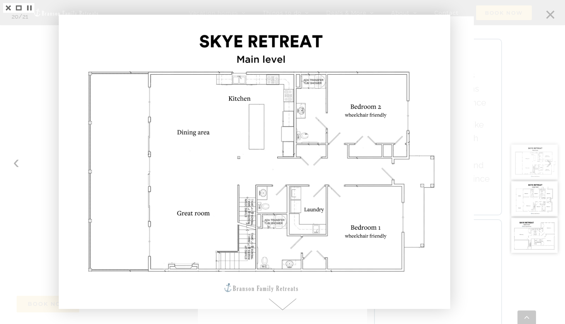
click at [551, 14] on div at bounding box center [537, 162] width 56 height 324
click at [548, 14] on div at bounding box center [537, 162] width 56 height 324
click at [432, 185] on img at bounding box center [254, 162] width 389 height 292
click at [461, 113] on div at bounding box center [282, 162] width 565 height 324
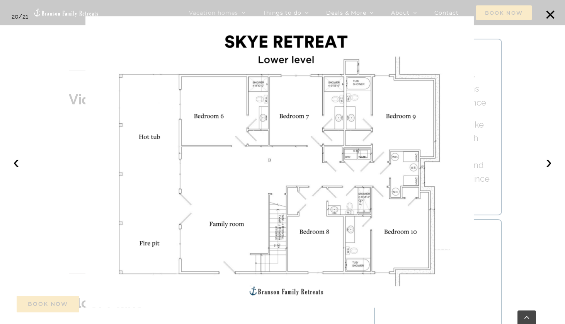
click at [487, 113] on div at bounding box center [282, 162] width 565 height 324
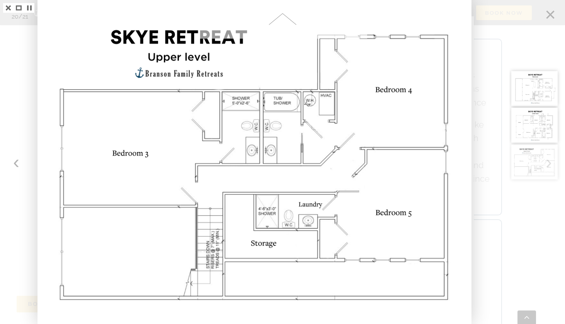
click at [548, 16] on div at bounding box center [537, 162] width 56 height 324
click at [500, 17] on div at bounding box center [282, 162] width 565 height 324
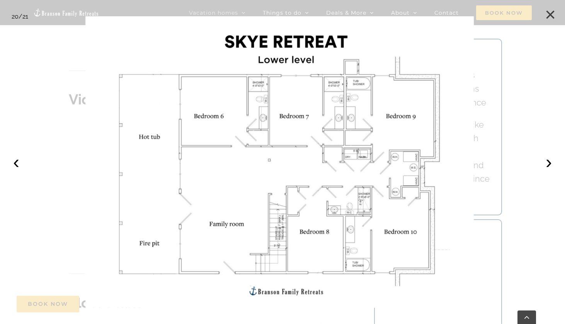
click at [549, 16] on button "×" at bounding box center [550, 14] width 17 height 17
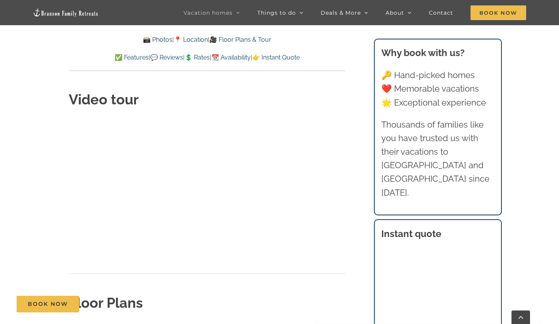
click at [217, 298] on div "Book Now" at bounding box center [285, 303] width 537 height 17
click at [214, 296] on div "Book Now" at bounding box center [285, 303] width 537 height 17
click at [215, 296] on div "Book Now" at bounding box center [285, 303] width 537 height 17
click at [214, 301] on div "Book Now" at bounding box center [285, 303] width 537 height 17
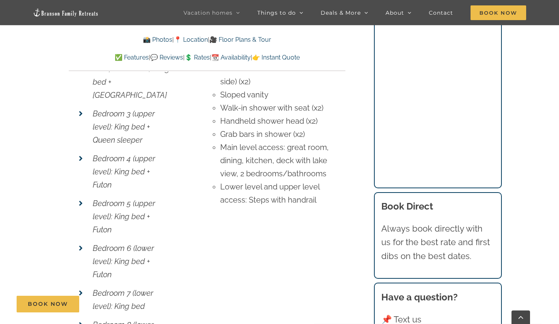
scroll to position [3299, 0]
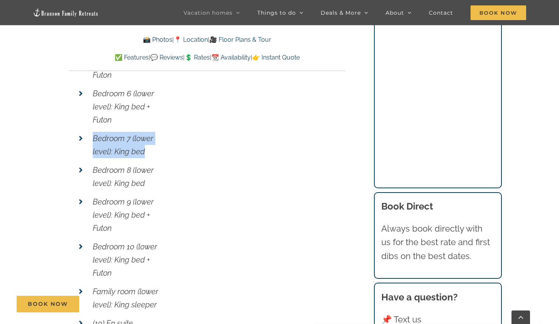
drag, startPoint x: 93, startPoint y: 78, endPoint x: 139, endPoint y: 93, distance: 47.5
click at [144, 129] on li "Bedroom 7 (lower level): King bed" at bounding box center [121, 145] width 95 height 32
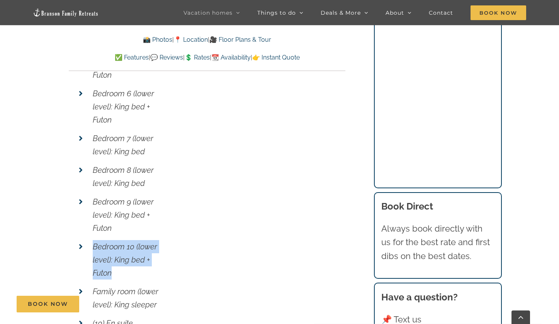
drag, startPoint x: 93, startPoint y: 185, endPoint x: 124, endPoint y: 222, distance: 48.1
click at [124, 223] on ul "Sleeps (32) (10) Bedrooms Bedroom 1 (main level, accessible): King bed + Queen …" at bounding box center [121, 79] width 95 height 533
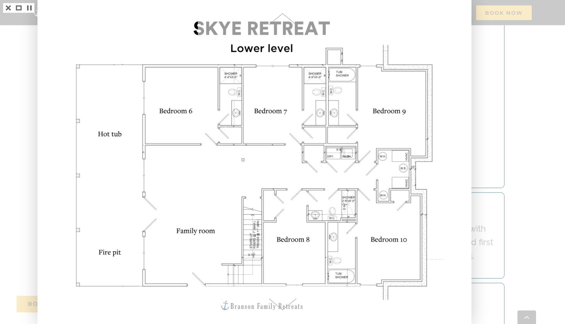
click at [522, 23] on div at bounding box center [537, 162] width 56 height 324
click at [526, 35] on div at bounding box center [537, 162] width 56 height 324
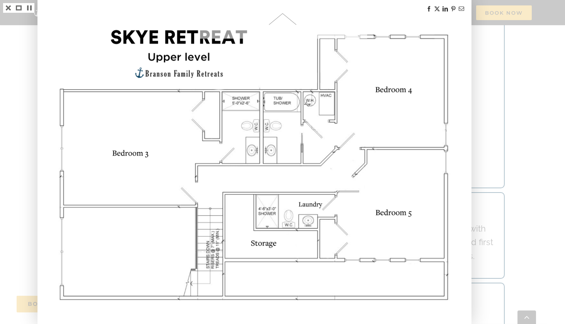
click at [519, 105] on div at bounding box center [537, 162] width 56 height 324
drag, startPoint x: 526, startPoint y: 132, endPoint x: 527, endPoint y: 141, distance: 9.0
click at [527, 141] on div at bounding box center [537, 162] width 56 height 324
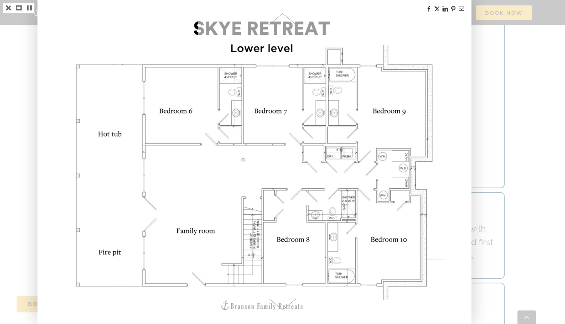
click at [528, 104] on div at bounding box center [537, 162] width 56 height 324
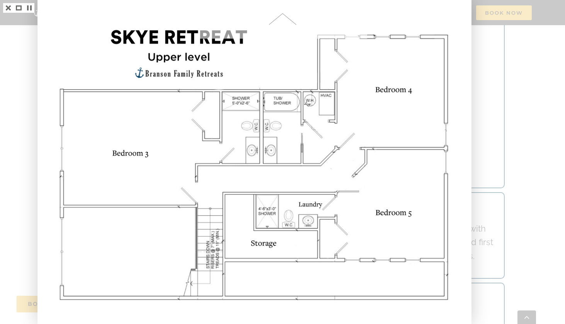
click at [511, 89] on div at bounding box center [537, 162] width 56 height 324
click at [19, 56] on div at bounding box center [282, 162] width 565 height 324
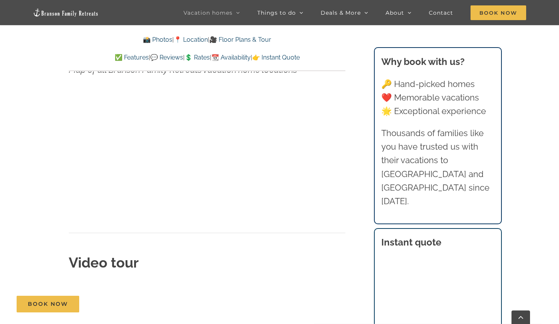
scroll to position [2635, 0]
